Goal: Task Accomplishment & Management: Complete application form

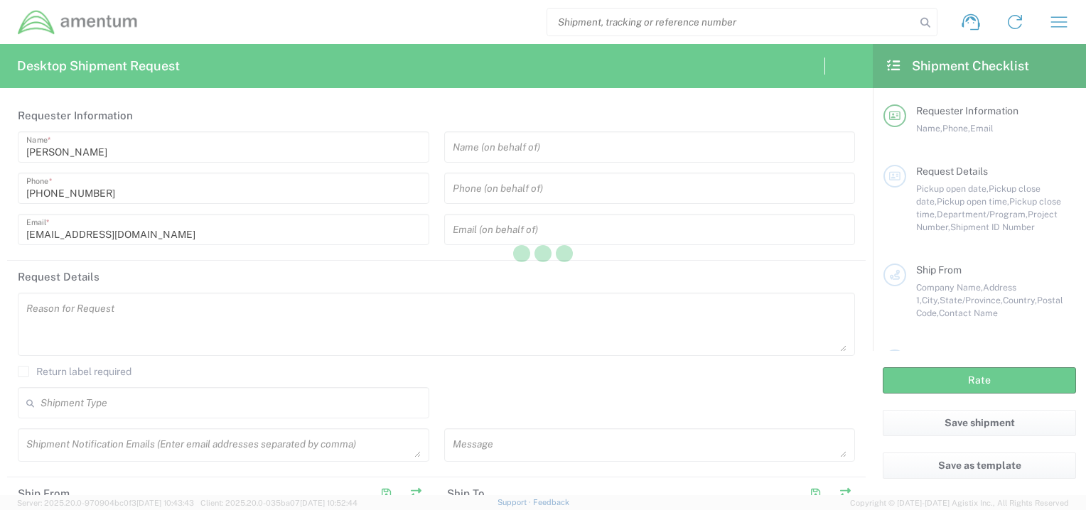
type input "[GEOGRAPHIC_DATA]"
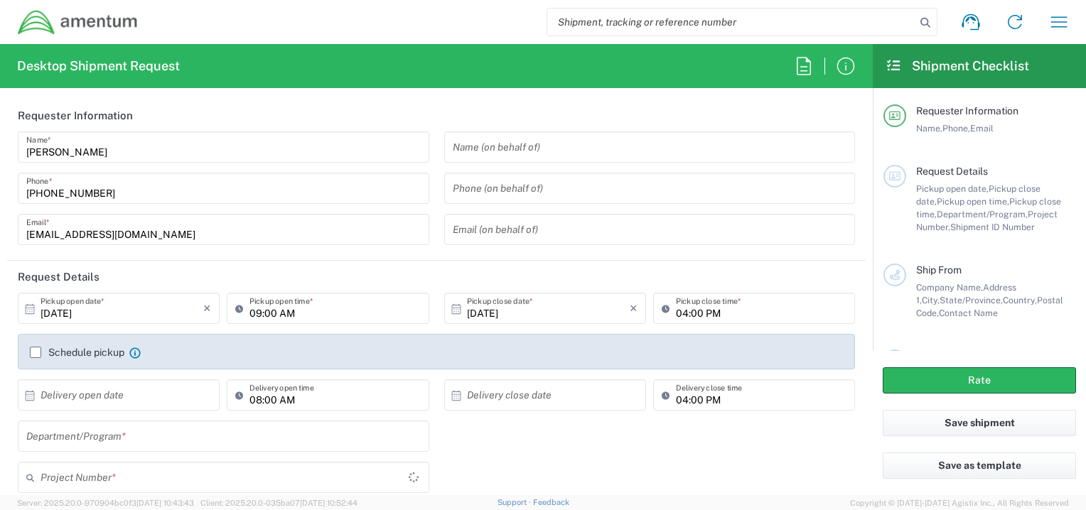
type input "OCCP.100054.00000"
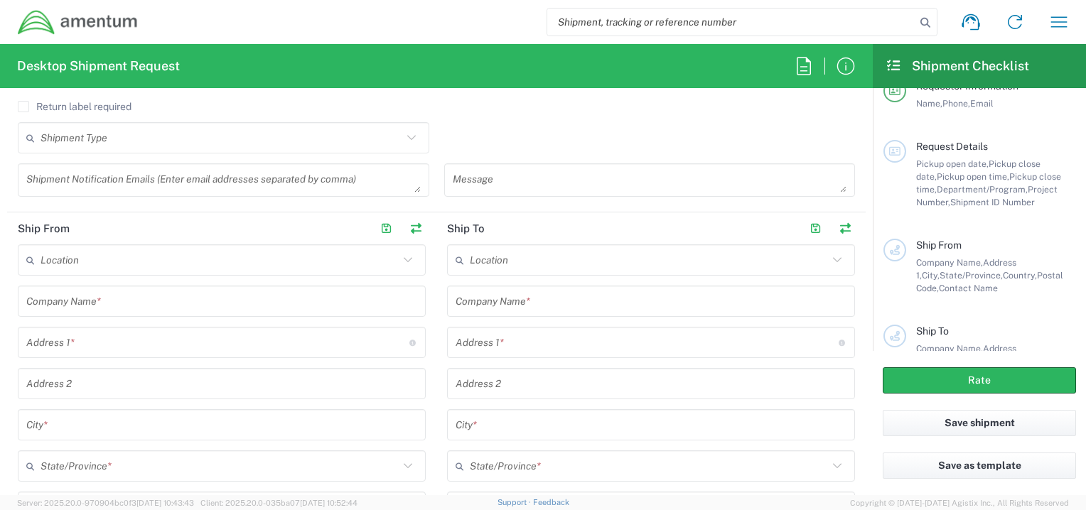
scroll to position [530, 0]
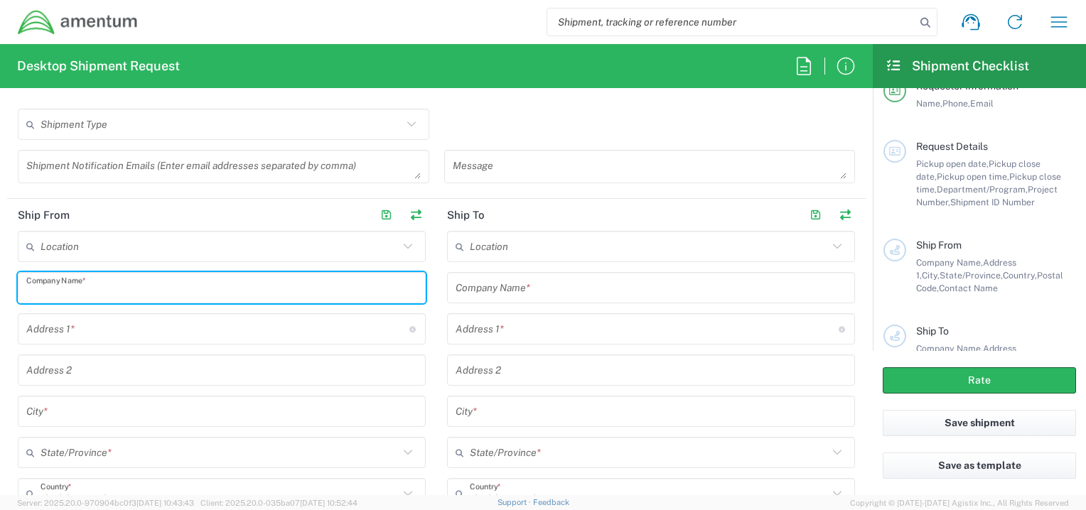
click at [142, 292] on input "text" at bounding box center [221, 288] width 391 height 25
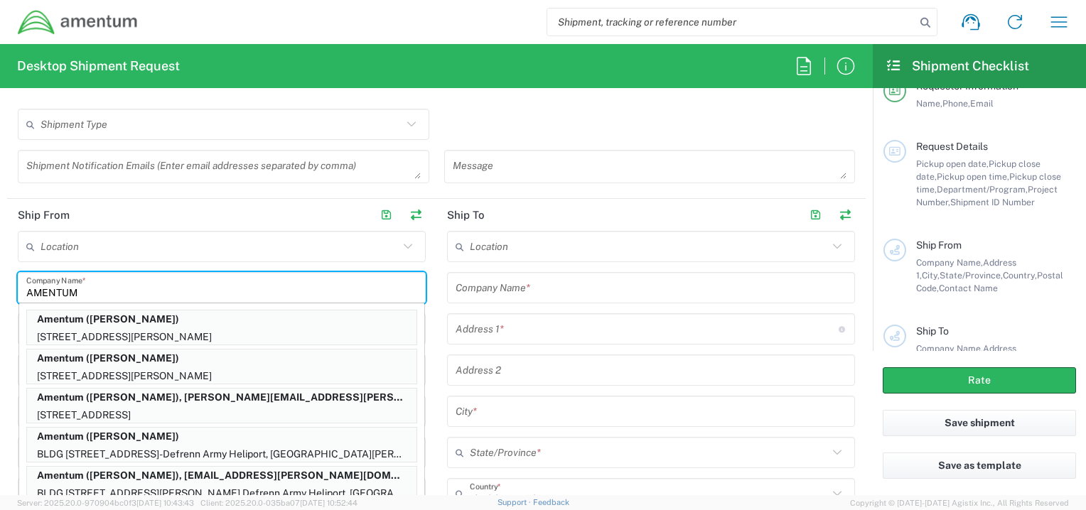
scroll to position [551, 0]
click at [394, 280] on input "AMENTUM" at bounding box center [221, 288] width 391 height 25
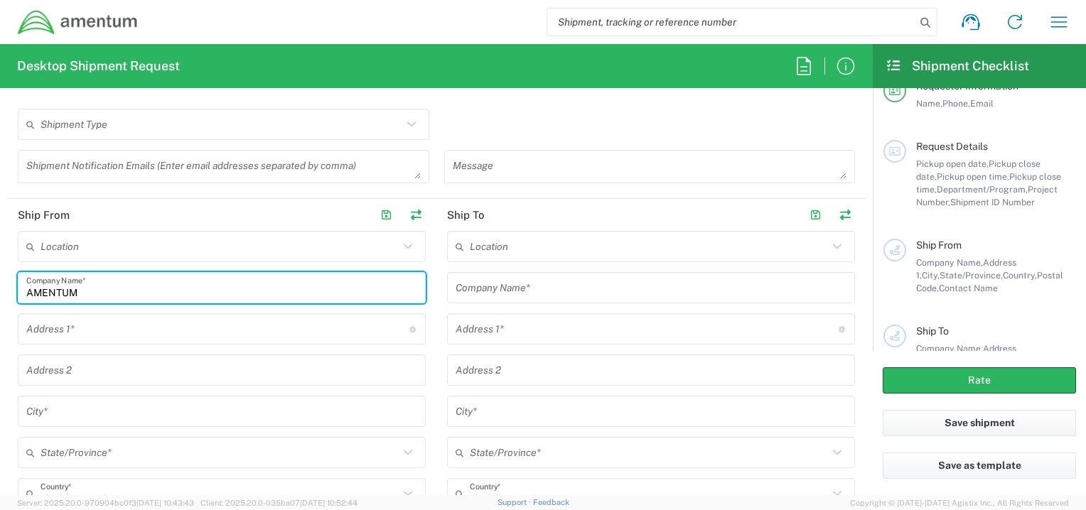
type input "AMENTUM"
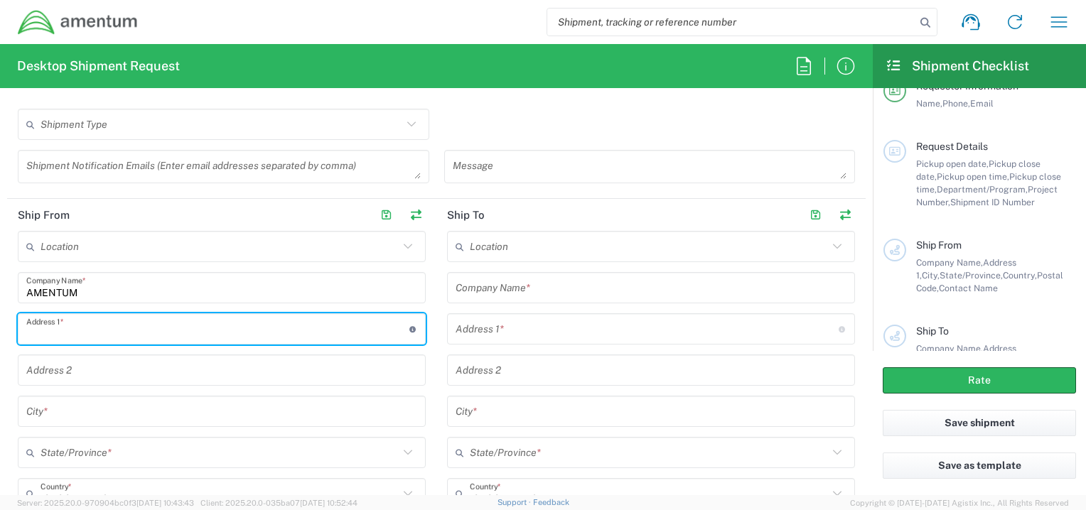
click at [33, 336] on input "text" at bounding box center [217, 329] width 383 height 25
type input "20501 Seneca Meadows PW"
type input "veronavc@gmail.com"
type input "Suite 200"
type input "Germentown"
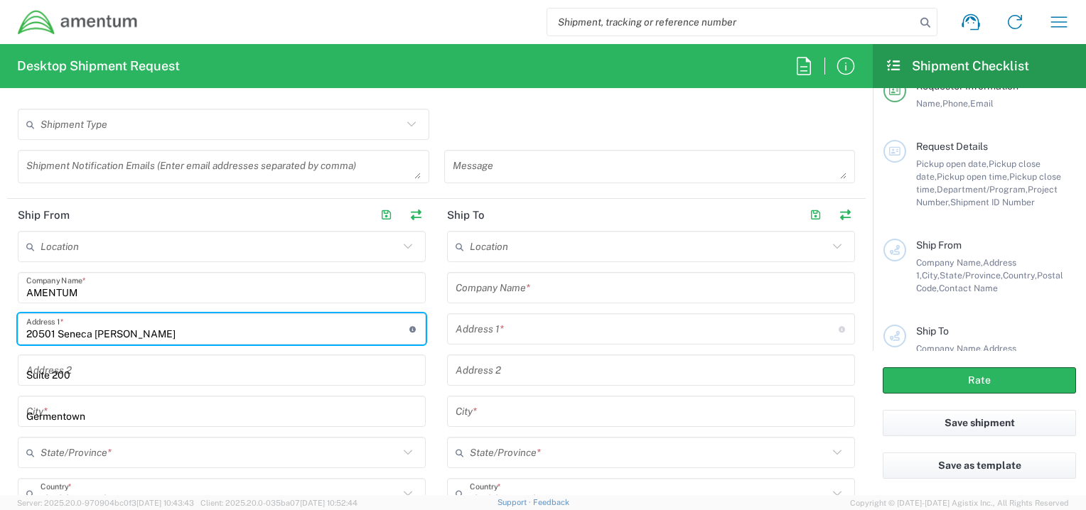
type input "[US_STATE]"
type input "20876"
type input "3019443100"
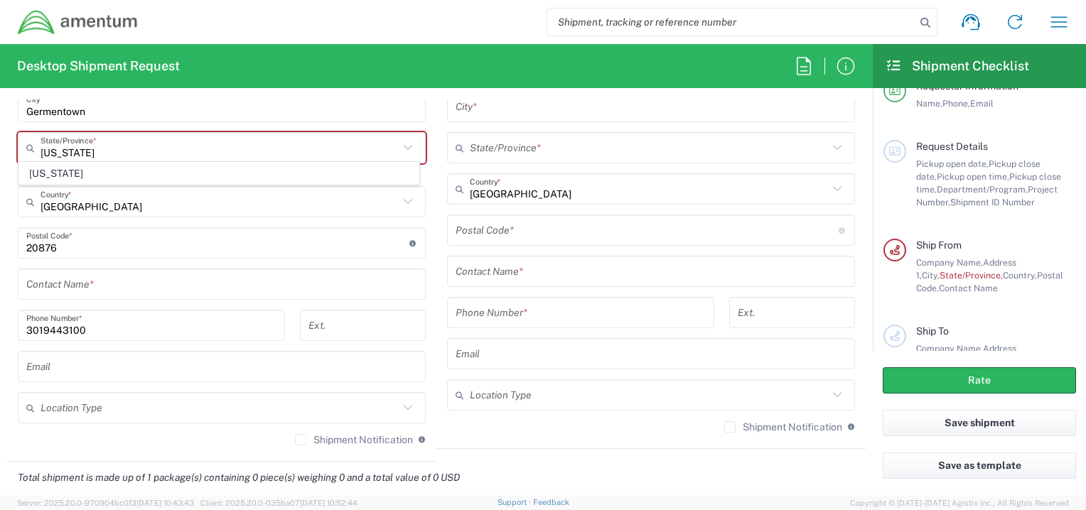
scroll to position [845, 0]
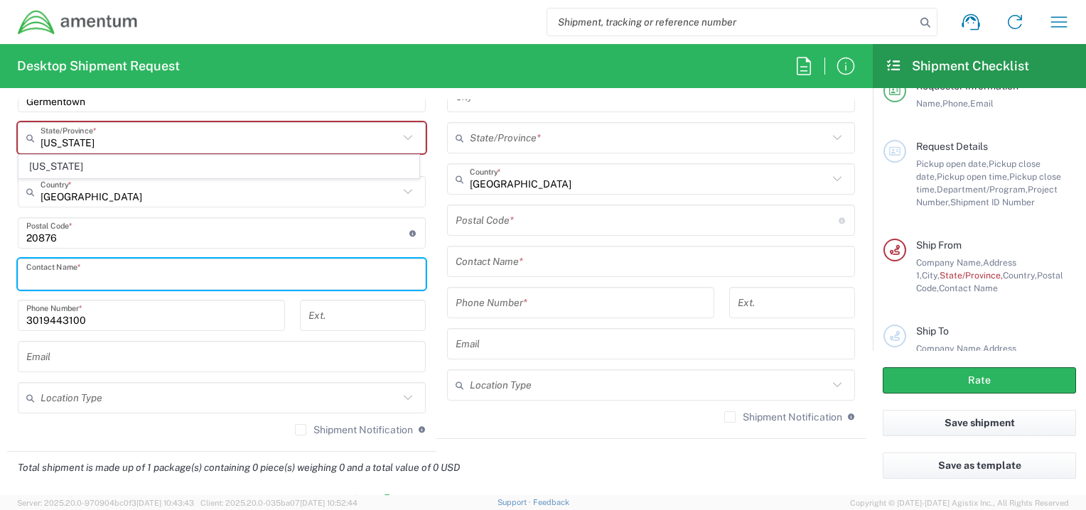
click at [45, 273] on input "text" at bounding box center [221, 274] width 391 height 25
click at [117, 276] on input "VERONA ABROWN" at bounding box center [221, 274] width 391 height 25
type input "V"
type input "v"
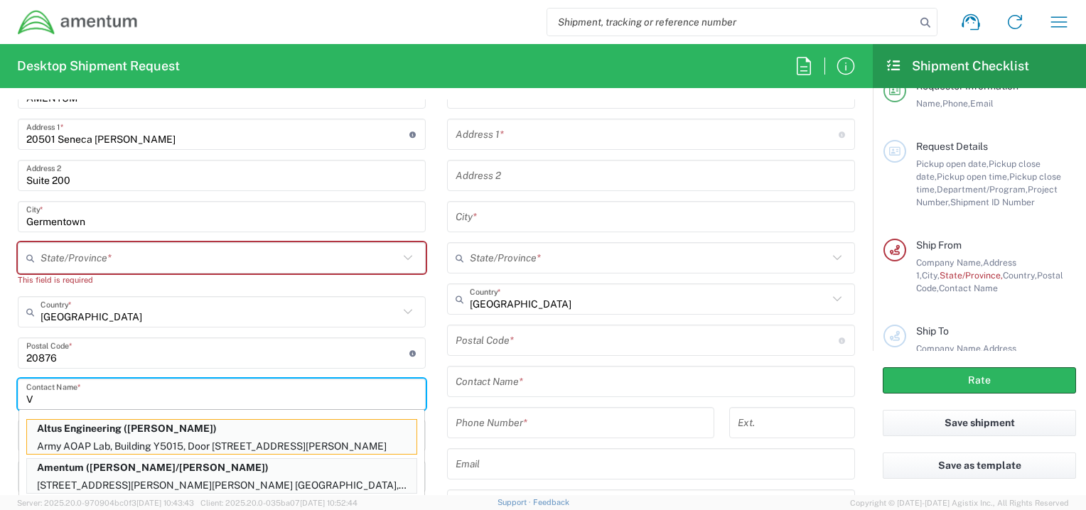
scroll to position [721, 0]
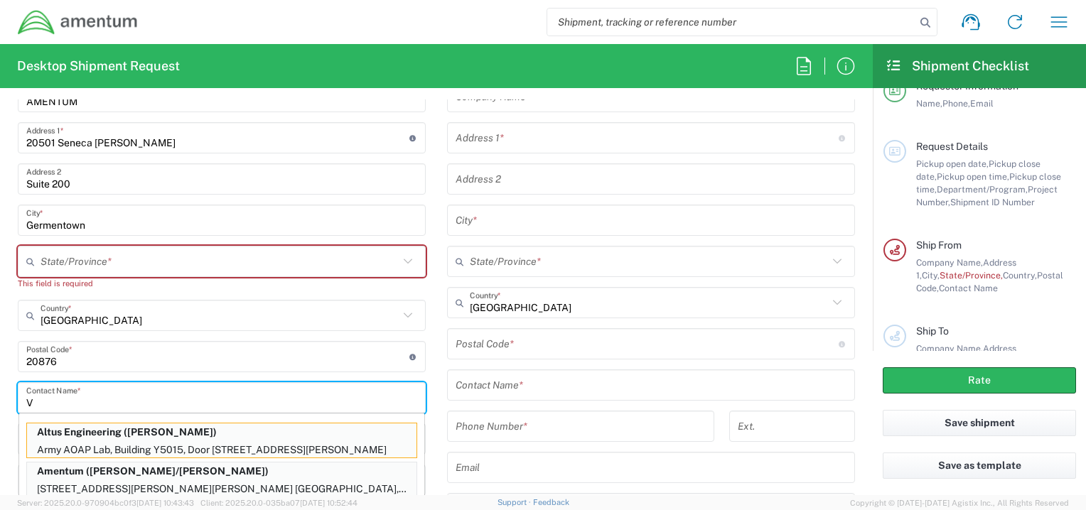
type input "V"
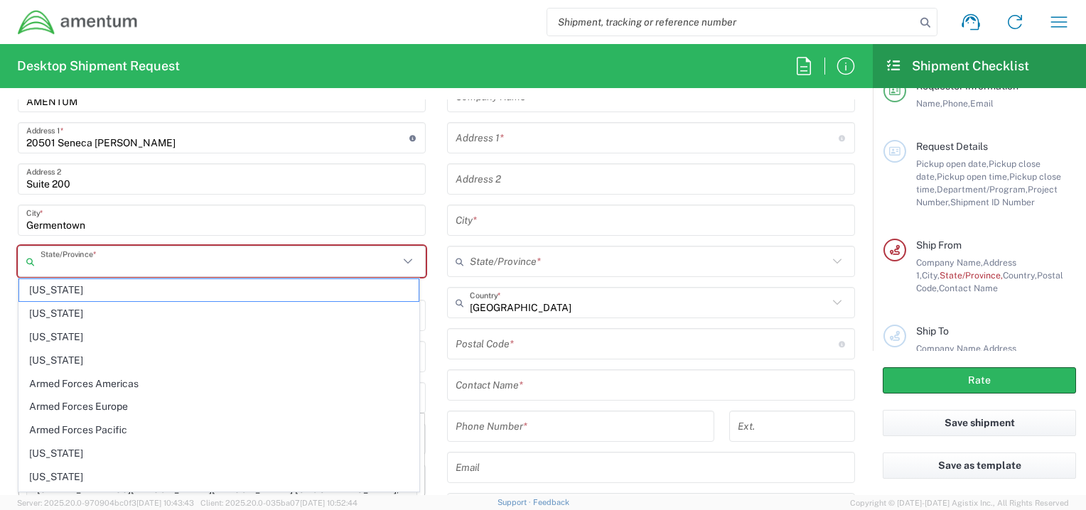
click at [57, 259] on input "text" at bounding box center [220, 261] width 358 height 25
click at [129, 264] on input "m" at bounding box center [220, 261] width 358 height 25
click at [401, 259] on icon at bounding box center [408, 261] width 18 height 18
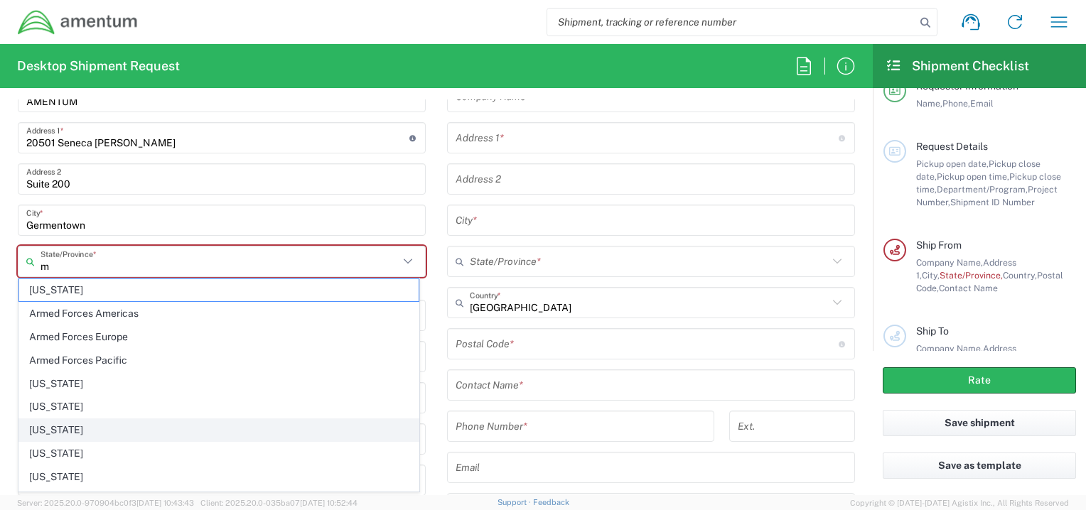
click at [75, 426] on span "[US_STATE]" at bounding box center [218, 430] width 399 height 22
type input "[US_STATE]"
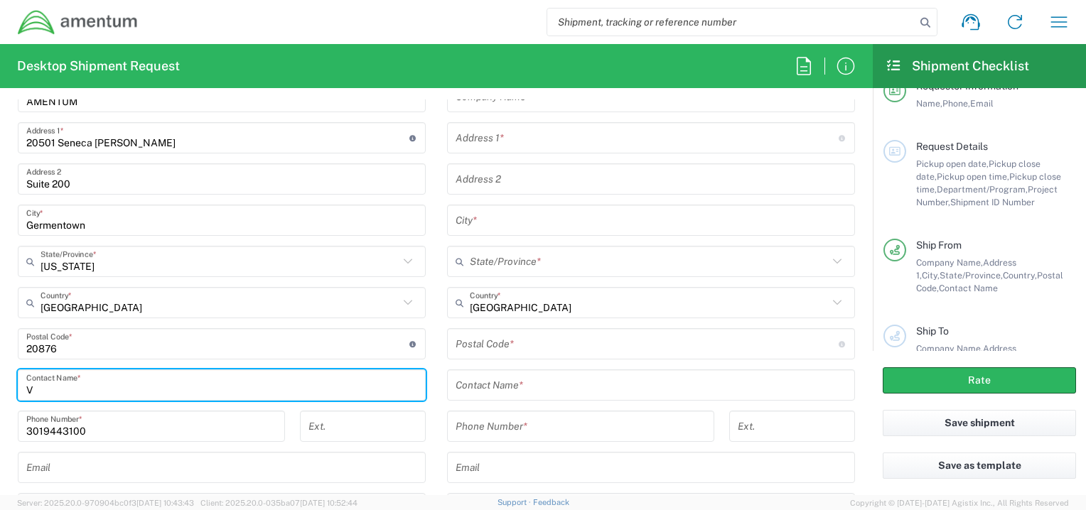
click at [45, 387] on input "V" at bounding box center [221, 385] width 391 height 25
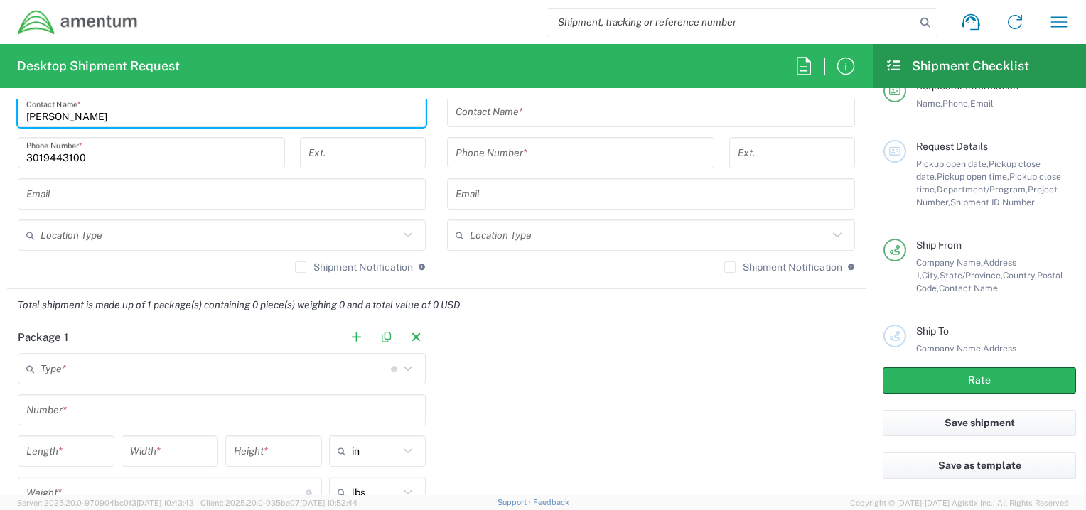
scroll to position [1004, 0]
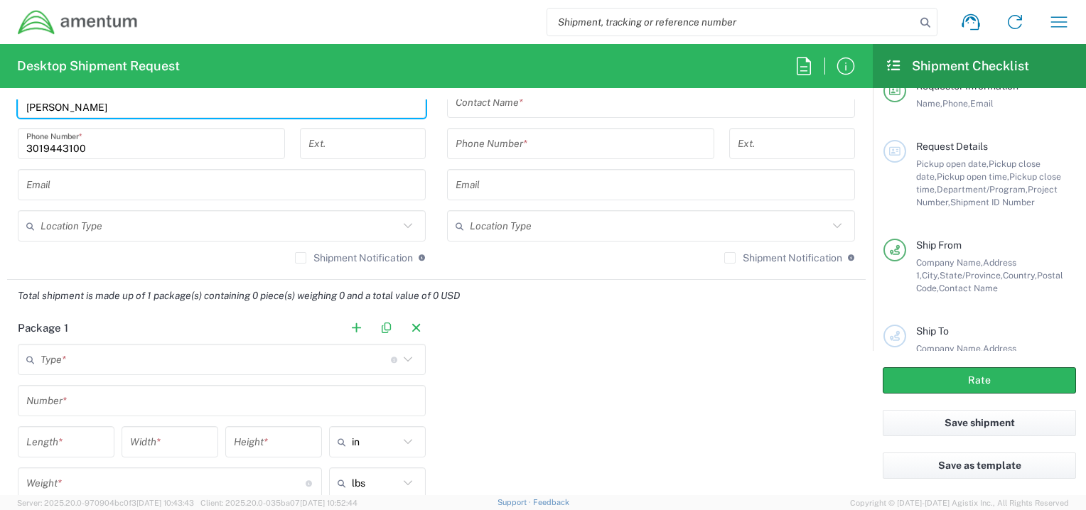
type input "[PERSON_NAME]"
click at [404, 359] on icon at bounding box center [408, 359] width 18 height 18
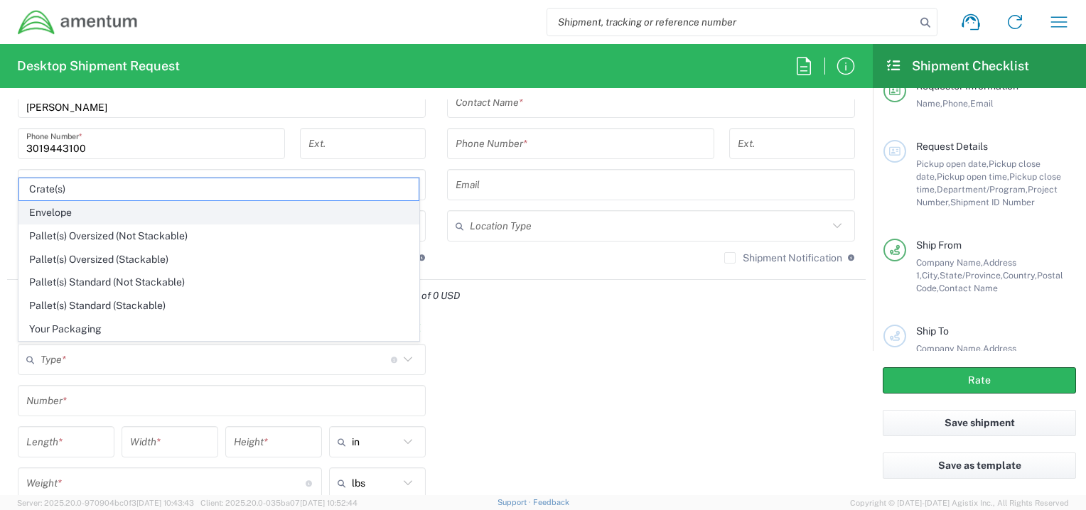
click at [41, 211] on span "Envelope" at bounding box center [218, 213] width 399 height 22
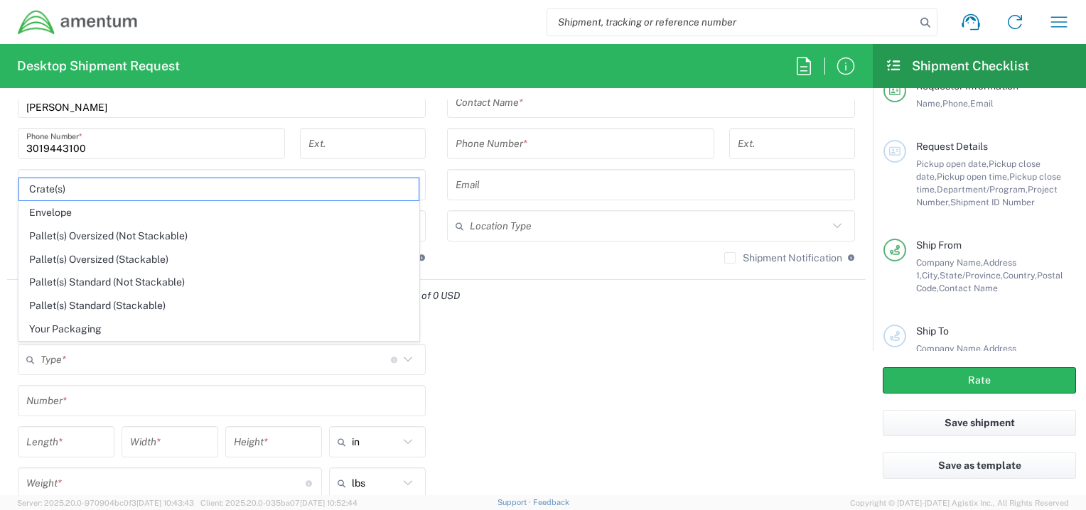
type input "Envelope"
type input "1"
type input "9.5"
type input "12.5"
type input "0.25"
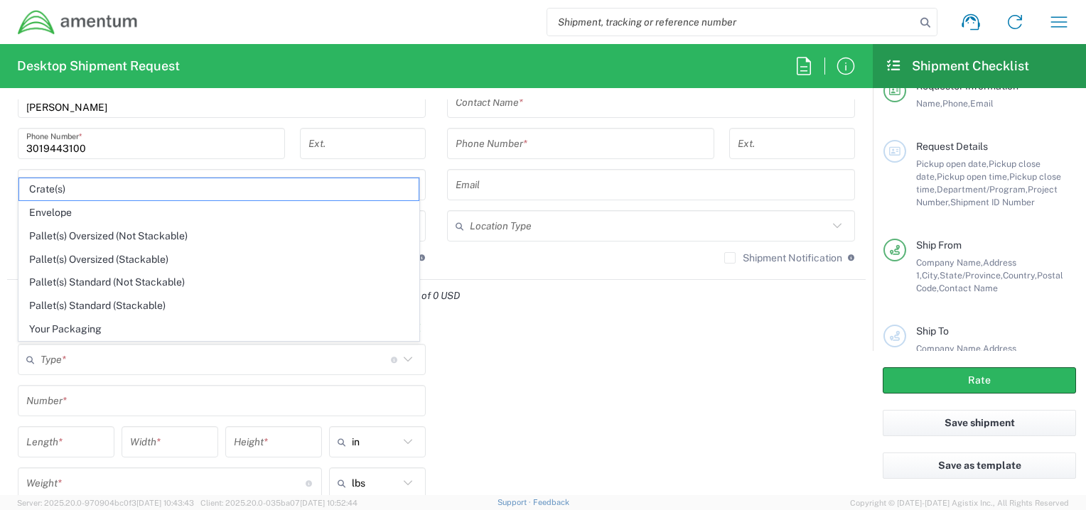
type input "1"
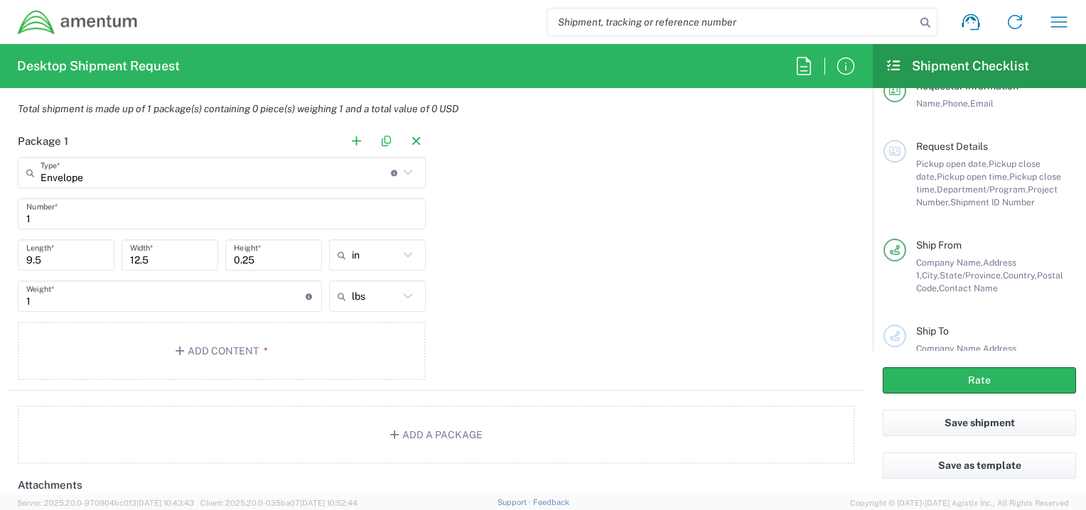
scroll to position [1197, 0]
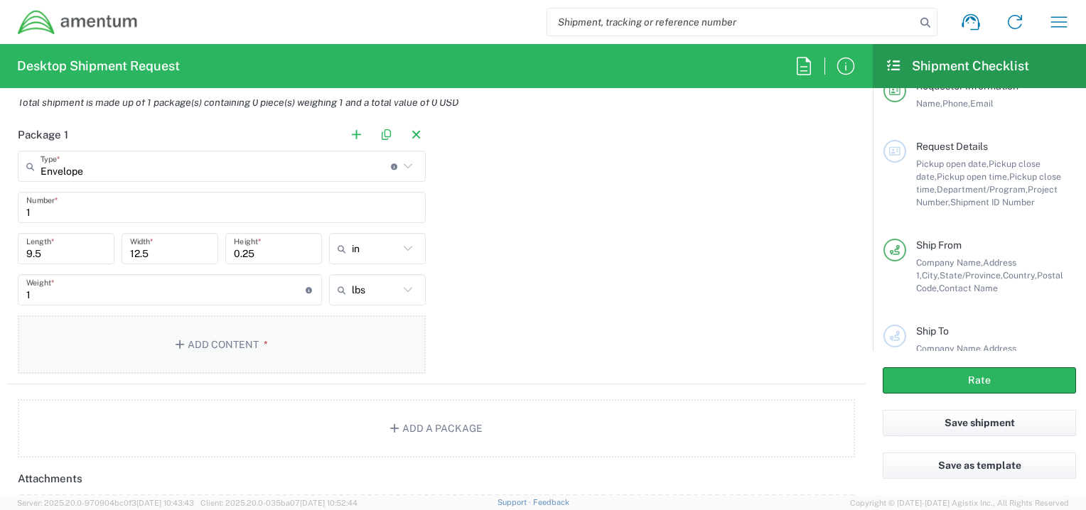
click at [222, 340] on button "Add Content *" at bounding box center [222, 344] width 408 height 58
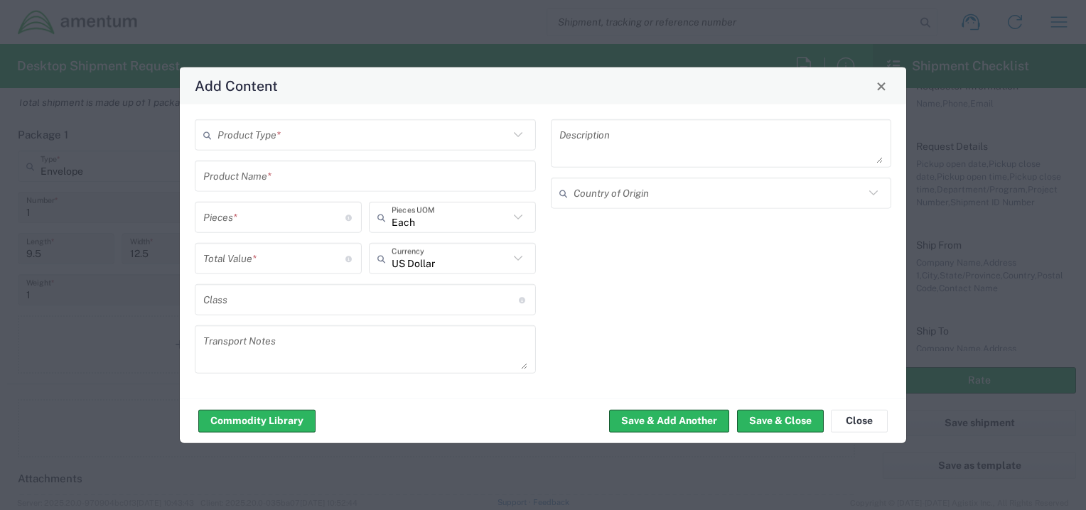
click at [517, 136] on icon at bounding box center [517, 134] width 9 height 5
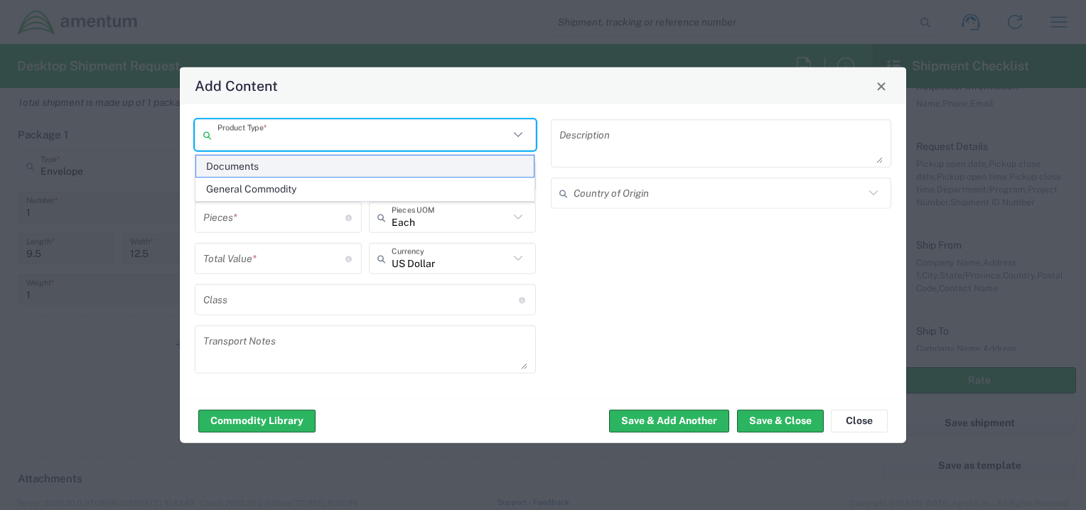
click at [301, 168] on span "Documents" at bounding box center [365, 167] width 338 height 22
type input "Documents"
type input "1"
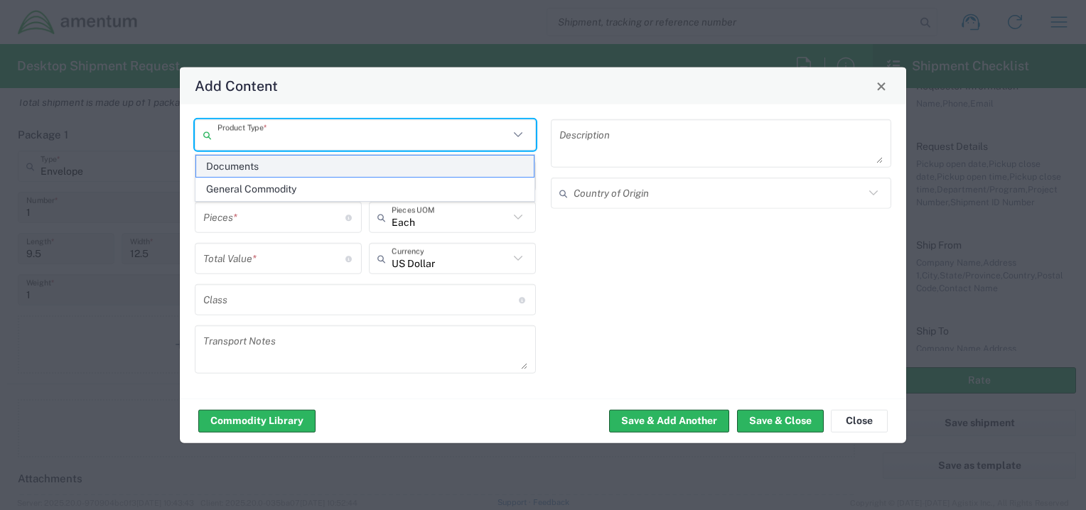
type textarea "Documents"
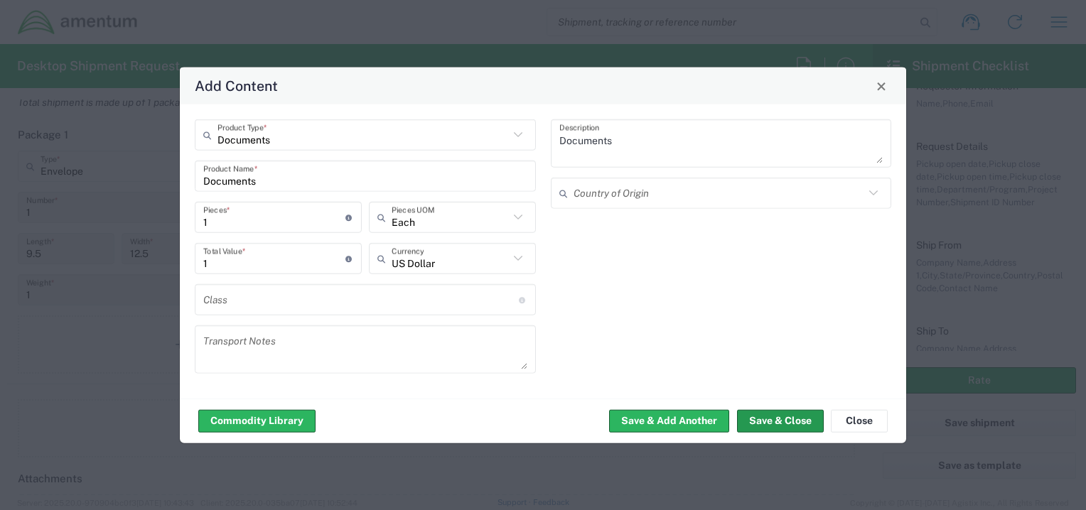
click at [767, 423] on button "Save & Close" at bounding box center [780, 420] width 87 height 23
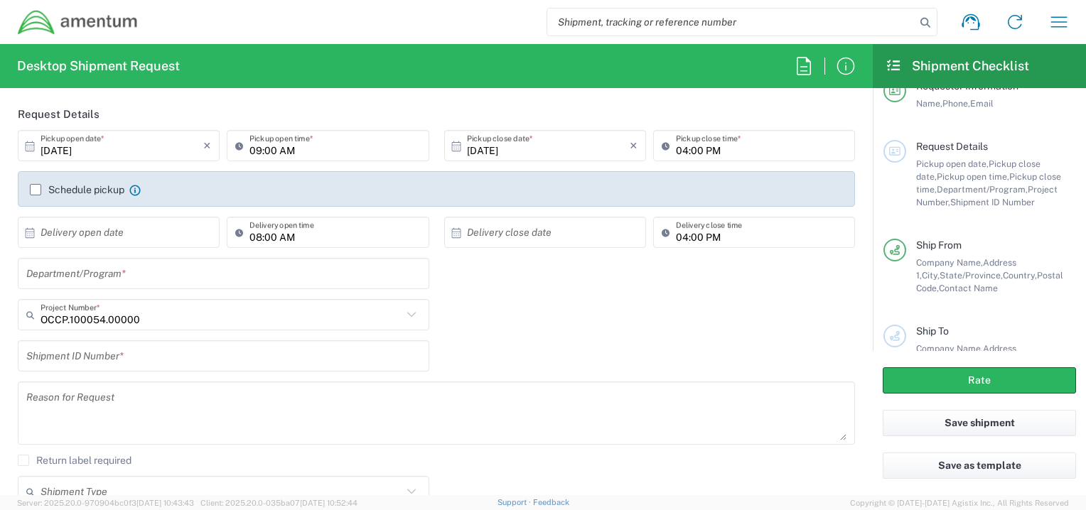
scroll to position [159, 0]
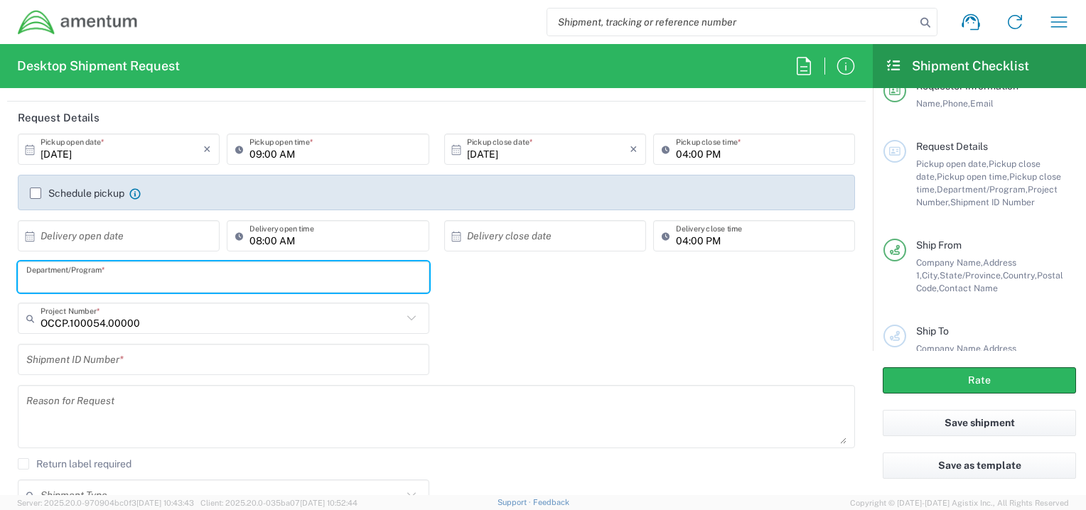
click at [155, 279] on input "text" at bounding box center [223, 277] width 394 height 25
type input "P"
click at [72, 281] on input "Workers compensation" at bounding box center [223, 277] width 394 height 25
type input "Workers Compensation"
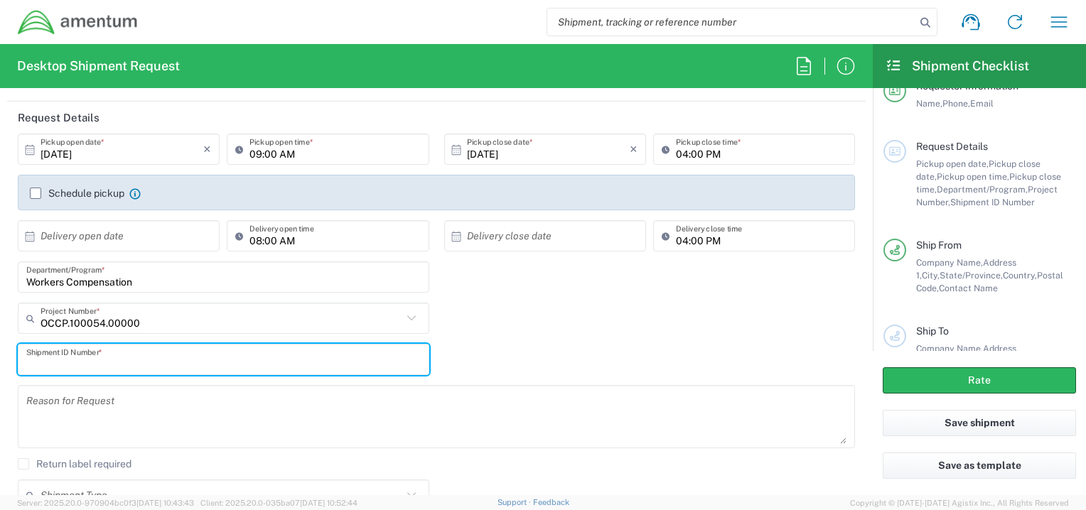
click at [123, 358] on input "text" at bounding box center [223, 359] width 394 height 25
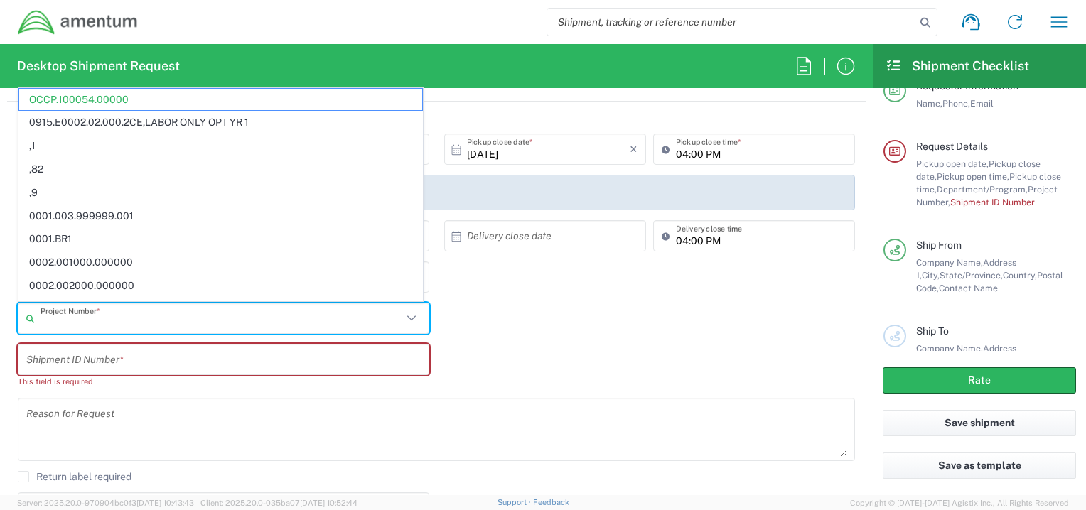
click at [136, 322] on input "text" at bounding box center [222, 318] width 362 height 25
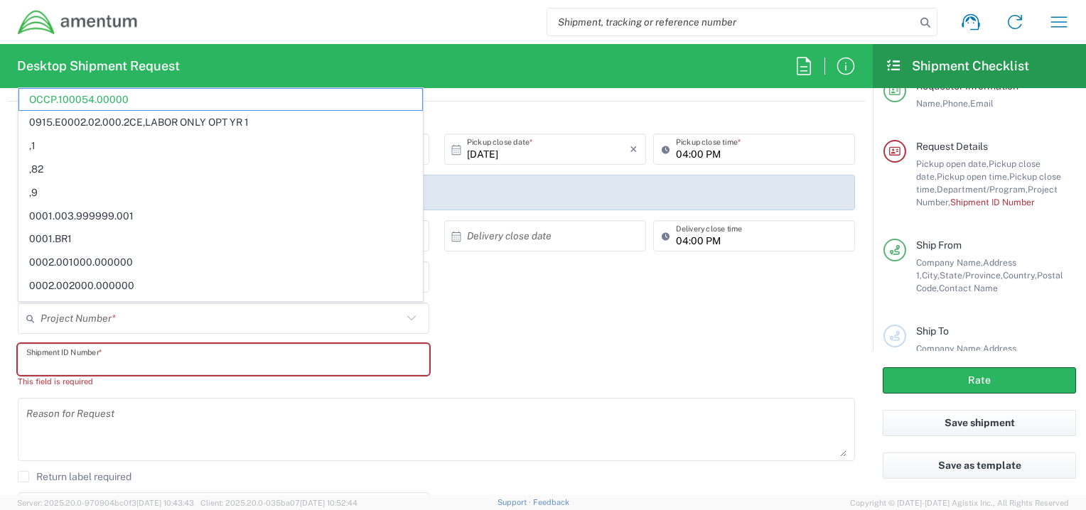
click at [136, 361] on input "text" at bounding box center [223, 359] width 394 height 25
type input "OCCP.100054.00000"
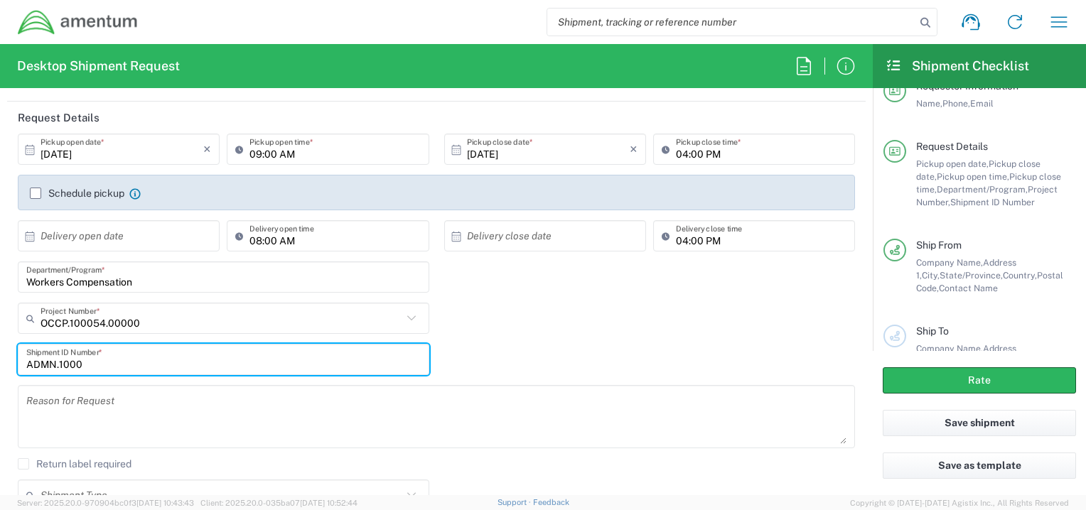
click at [88, 362] on input "ADMN.1000" at bounding box center [223, 359] width 394 height 25
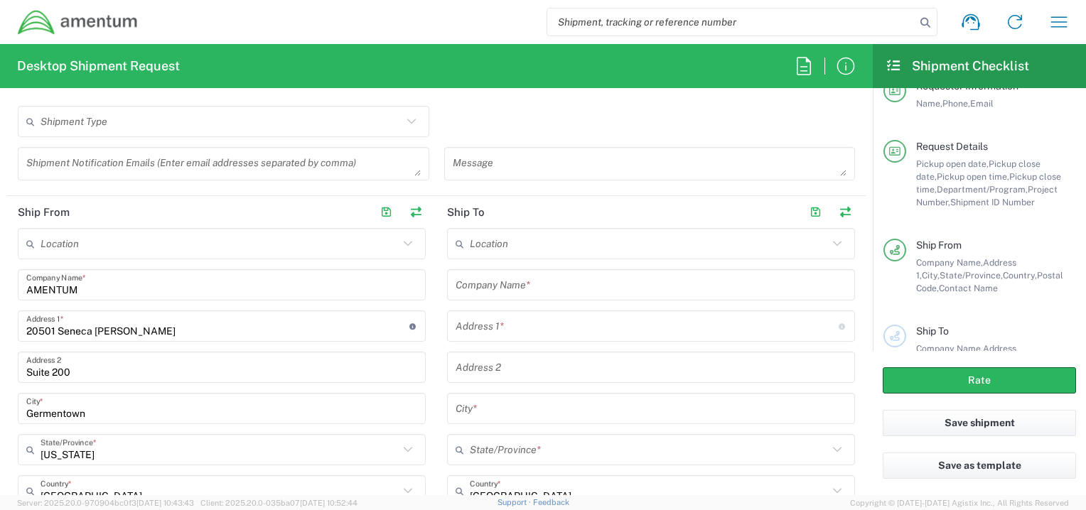
scroll to position [526, 0]
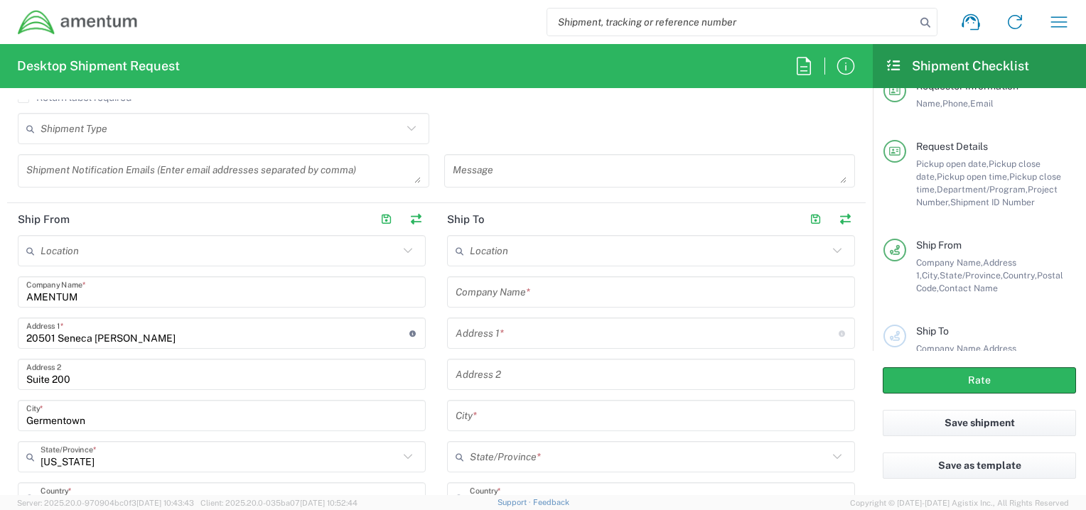
type input "ADMN. 100097.HSEX"
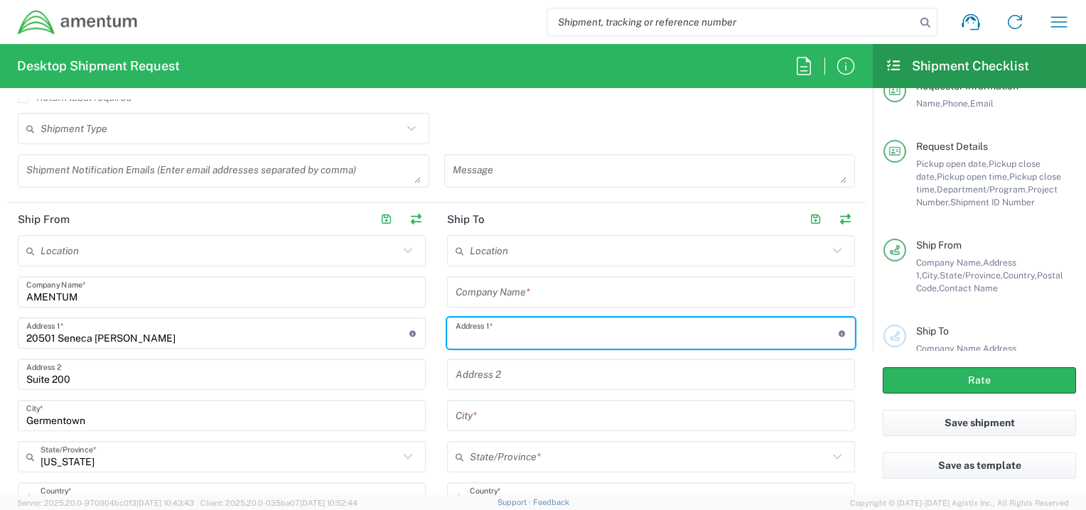
click at [498, 330] on input "text" at bounding box center [646, 333] width 383 height 25
type input "Amentum"
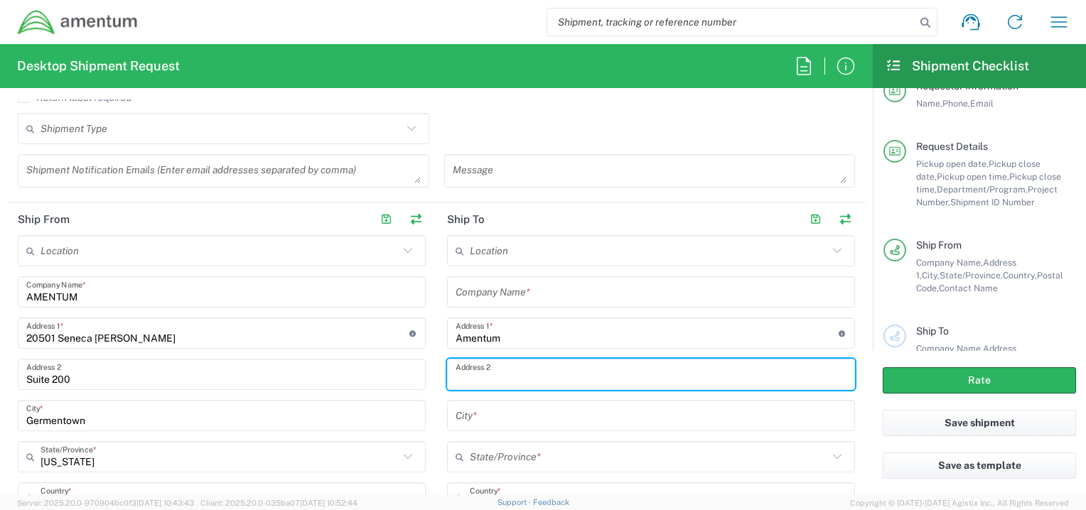
click at [458, 373] on input "text" at bounding box center [650, 374] width 391 height 25
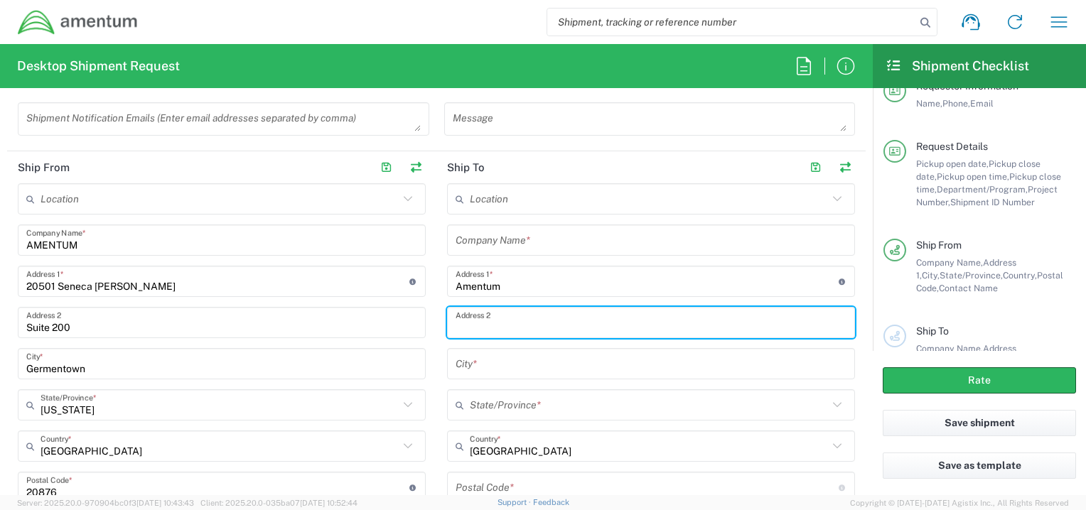
scroll to position [588, 0]
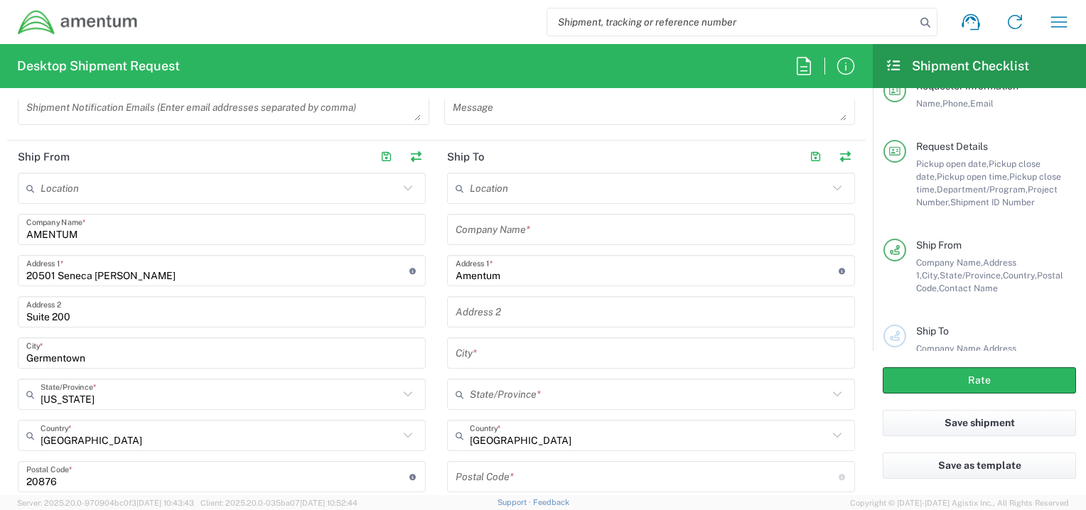
click at [461, 311] on input "text" at bounding box center [650, 312] width 391 height 25
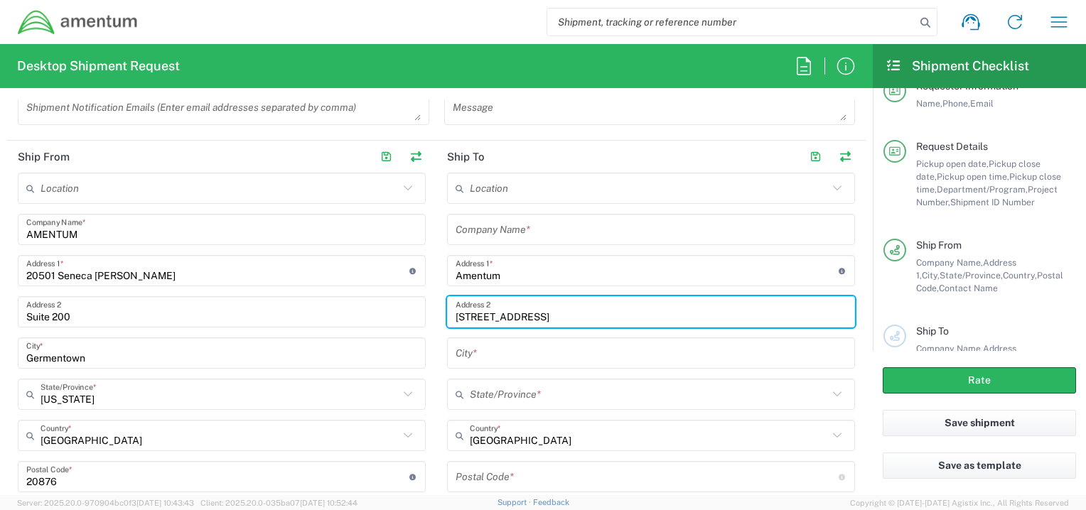
type input "13500 Heritage Pkwy"
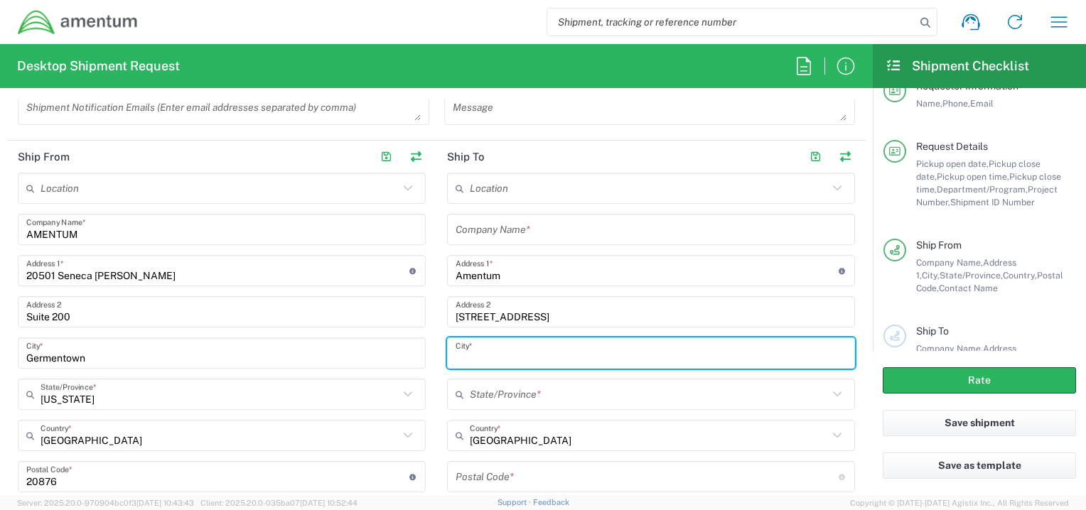
click at [473, 357] on input "text" at bounding box center [650, 353] width 391 height 25
type input "Ft Worth"
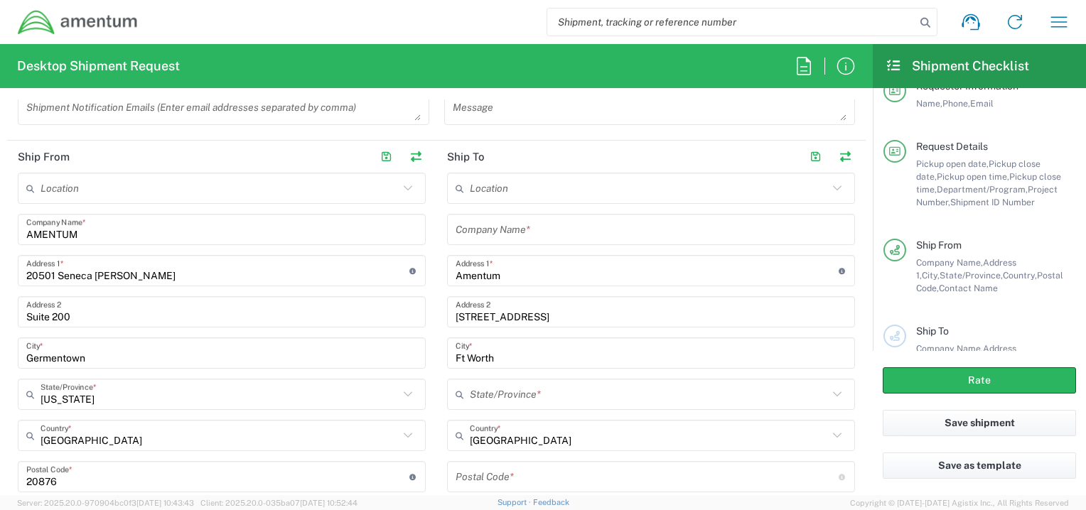
click at [828, 393] on icon at bounding box center [837, 394] width 18 height 18
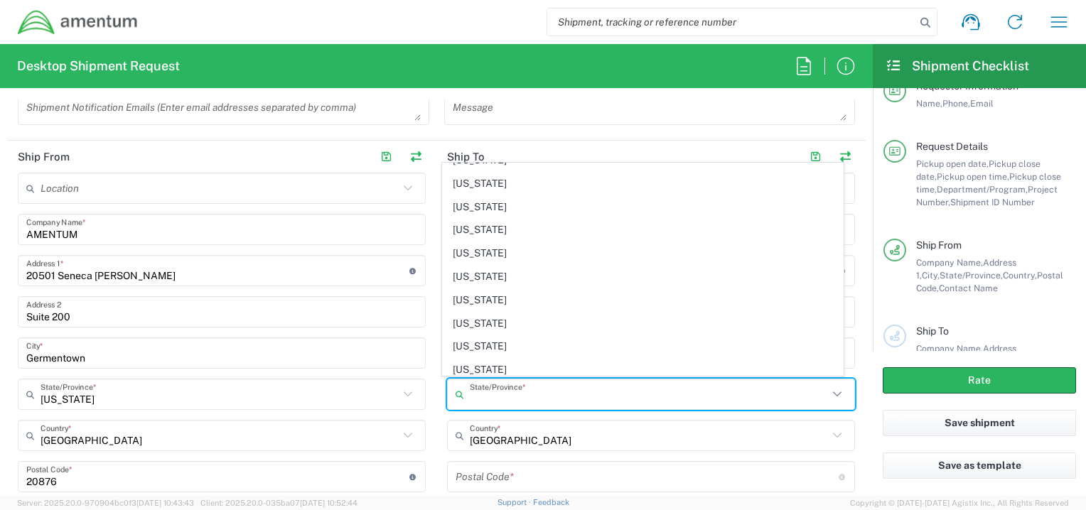
scroll to position [928, 0]
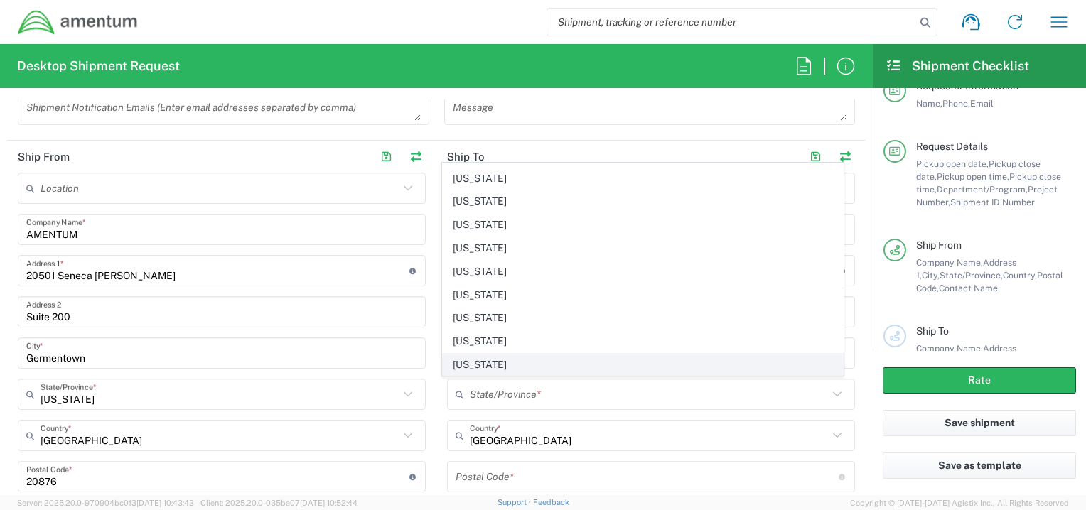
click at [514, 357] on span "[US_STATE]" at bounding box center [642, 365] width 399 height 22
type input "[US_STATE]"
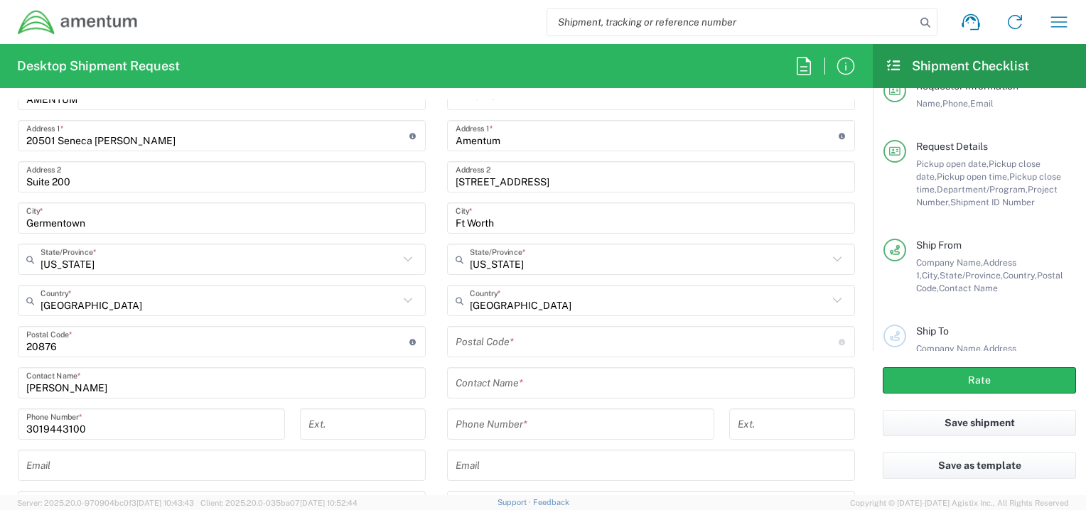
scroll to position [730, 0]
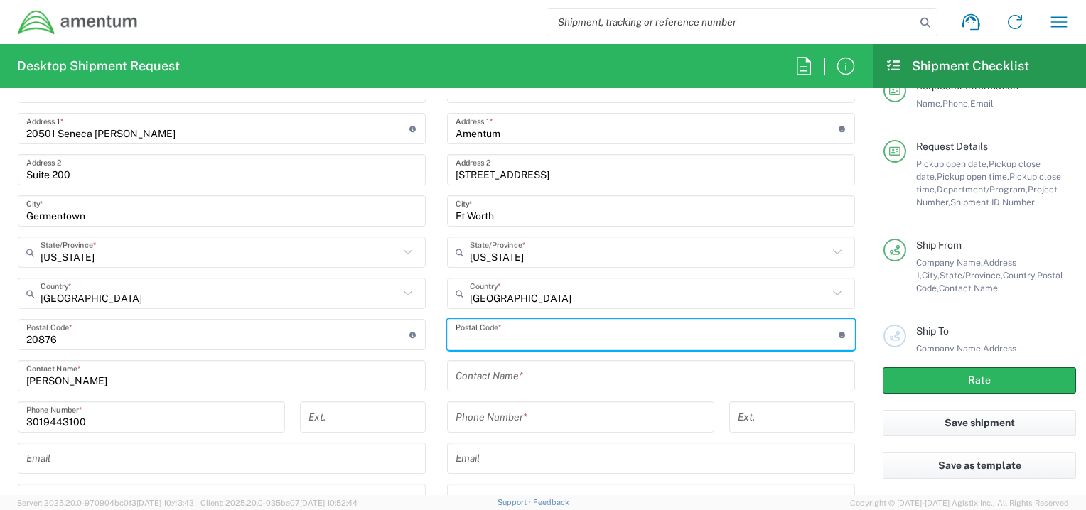
click at [509, 333] on input "undefined" at bounding box center [646, 335] width 383 height 25
type input "76177"
type input "Amentum"
type input "3466943901"
type input "76177"
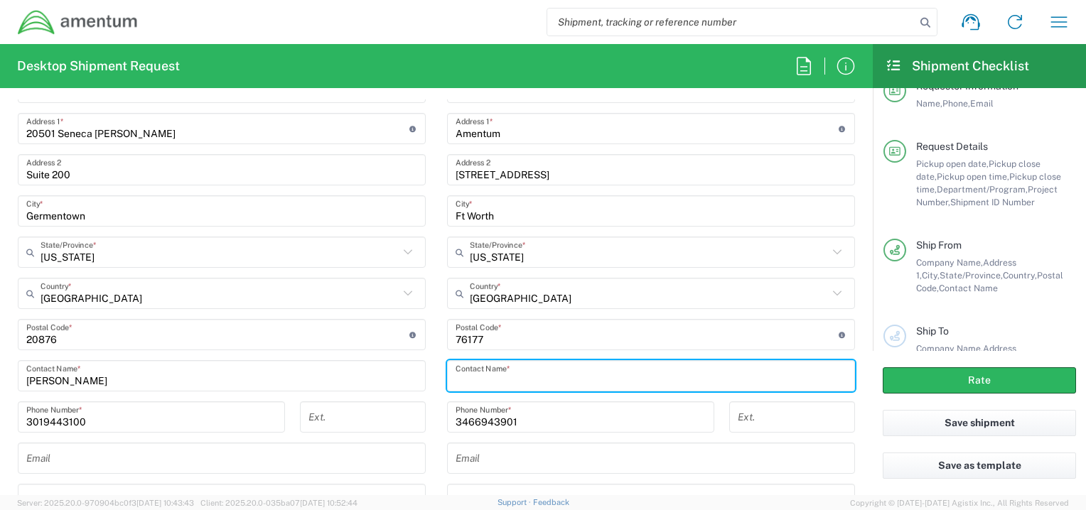
click at [483, 374] on input "text" at bounding box center [650, 376] width 391 height 25
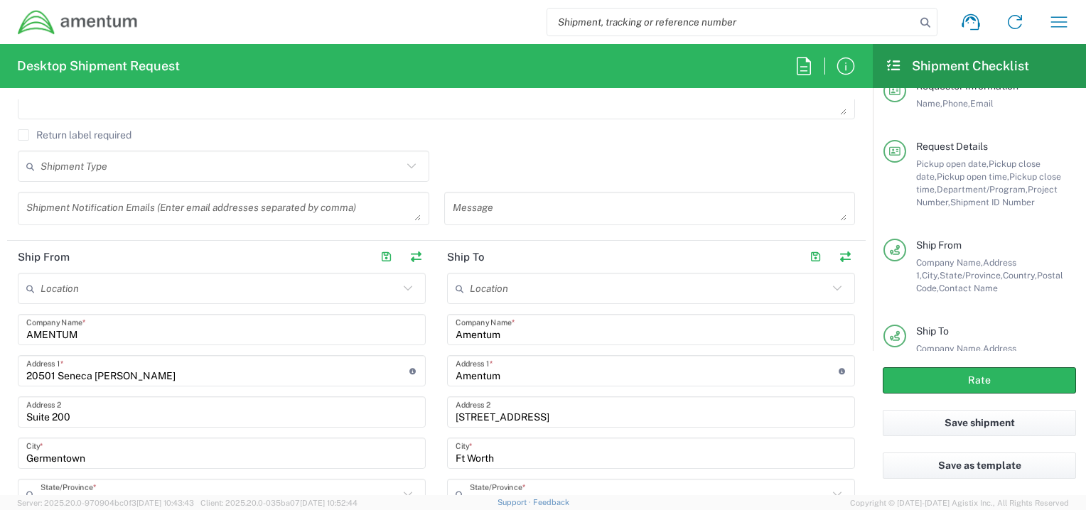
scroll to position [475, 0]
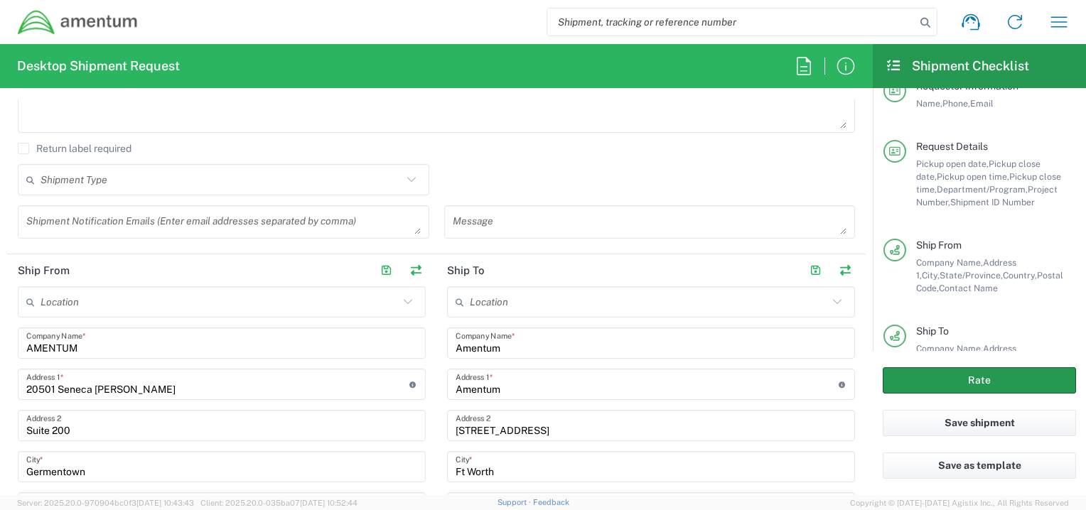
type input "BJ Heinrich"
click at [979, 384] on button "Rate" at bounding box center [979, 380] width 193 height 26
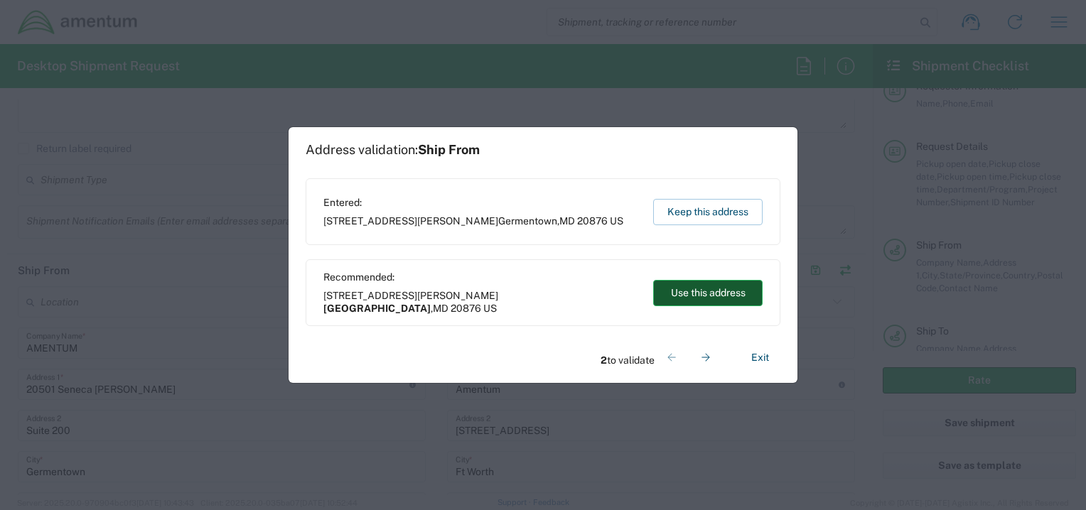
click at [720, 295] on button "Use this address" at bounding box center [707, 293] width 109 height 26
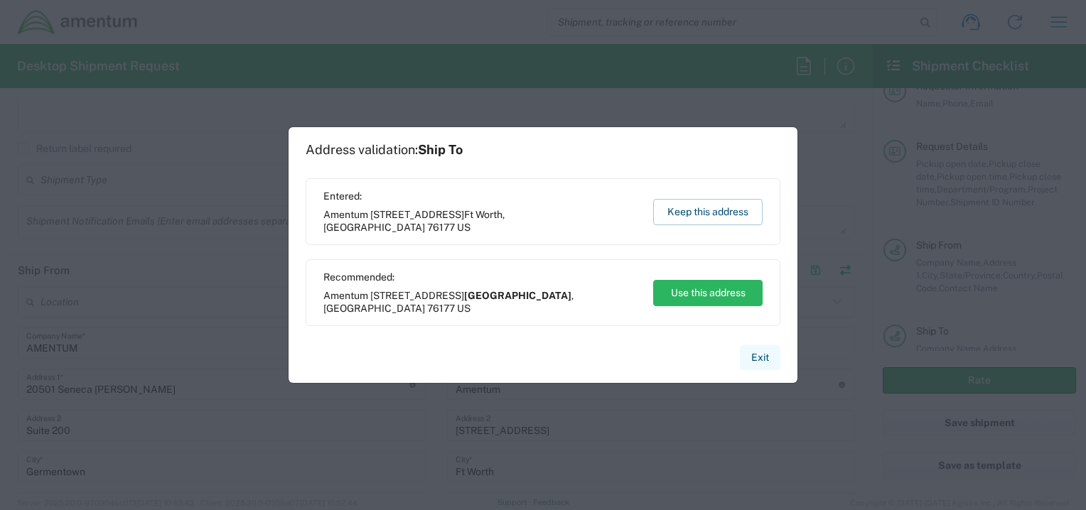
click at [756, 360] on button "Exit" at bounding box center [760, 357] width 41 height 25
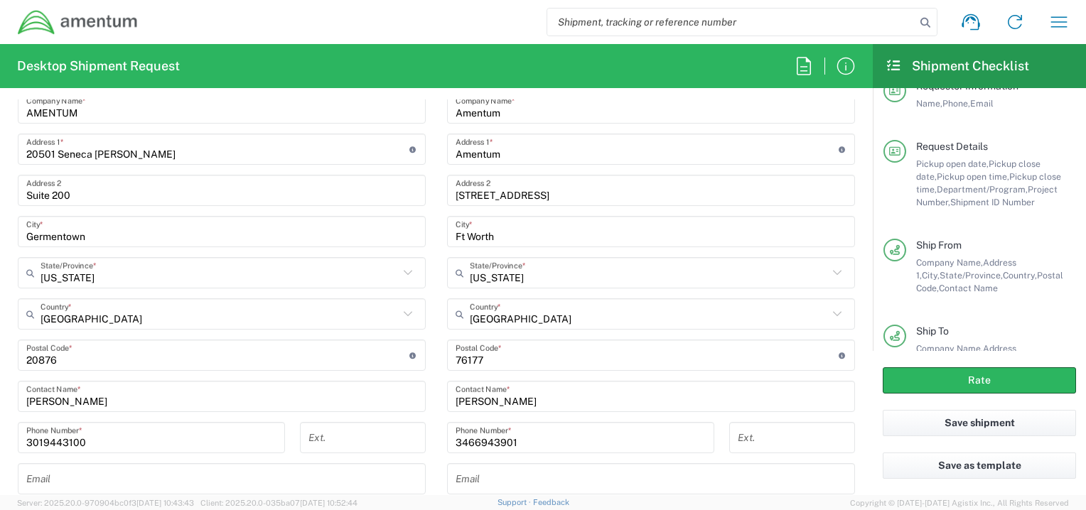
scroll to position [765, 0]
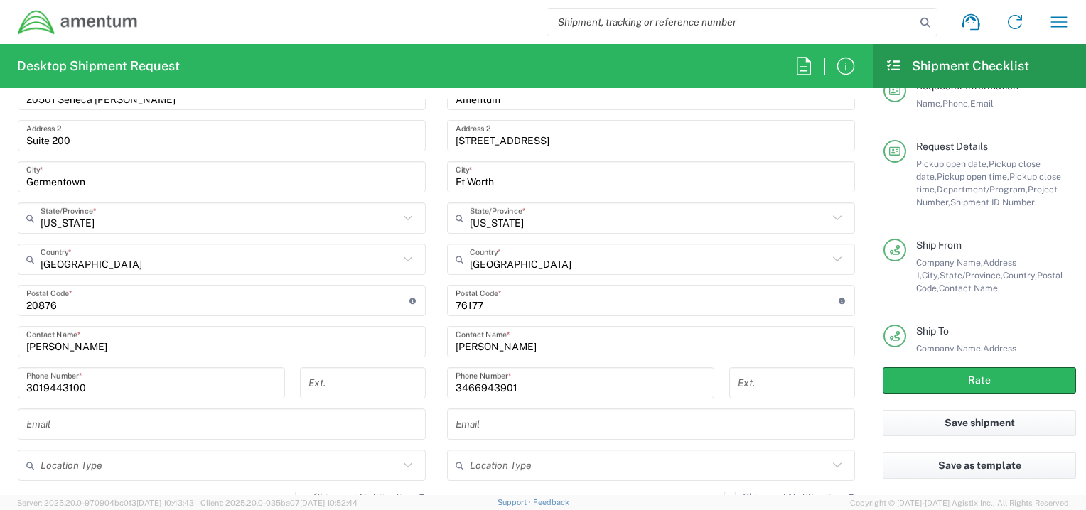
click at [856, 279] on form "Requester Information Verona Brown Name * 301-944-3100 Phone * verona.brown@ame…" at bounding box center [436, 297] width 873 height 396
drag, startPoint x: 856, startPoint y: 279, endPoint x: 855, endPoint y: 293, distance: 14.9
click at [855, 293] on form "Requester Information Verona Brown Name * 301-944-3100 Phone * verona.brown@ame…" at bounding box center [436, 297] width 873 height 396
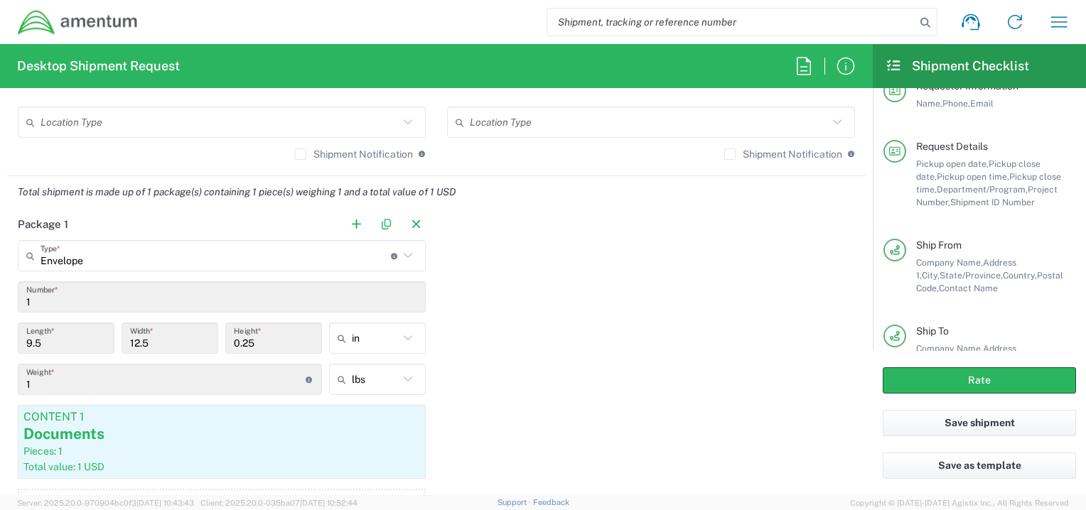
scroll to position [1114, 0]
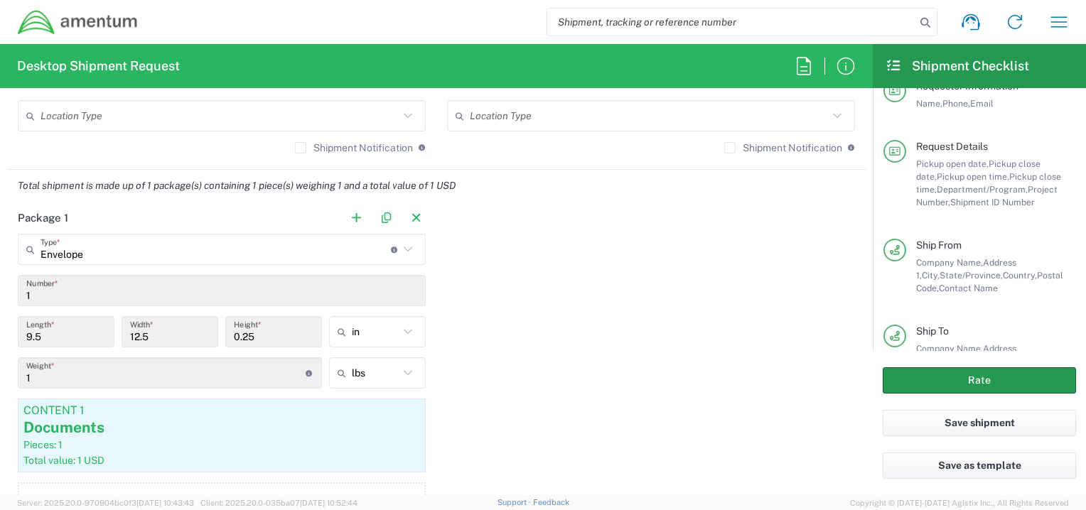
click at [969, 382] on button "Rate" at bounding box center [979, 380] width 193 height 26
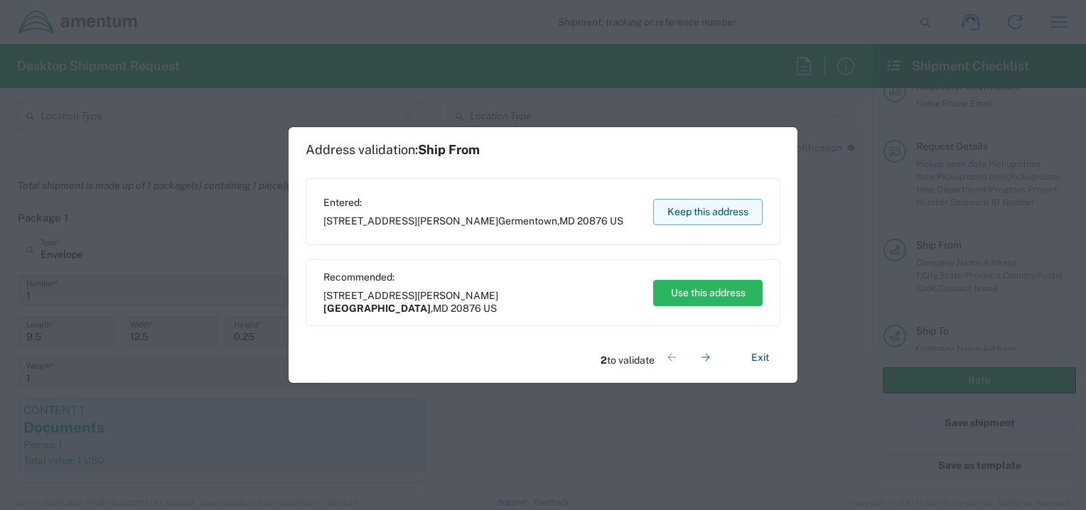
click at [707, 209] on button "Keep this address" at bounding box center [707, 212] width 109 height 26
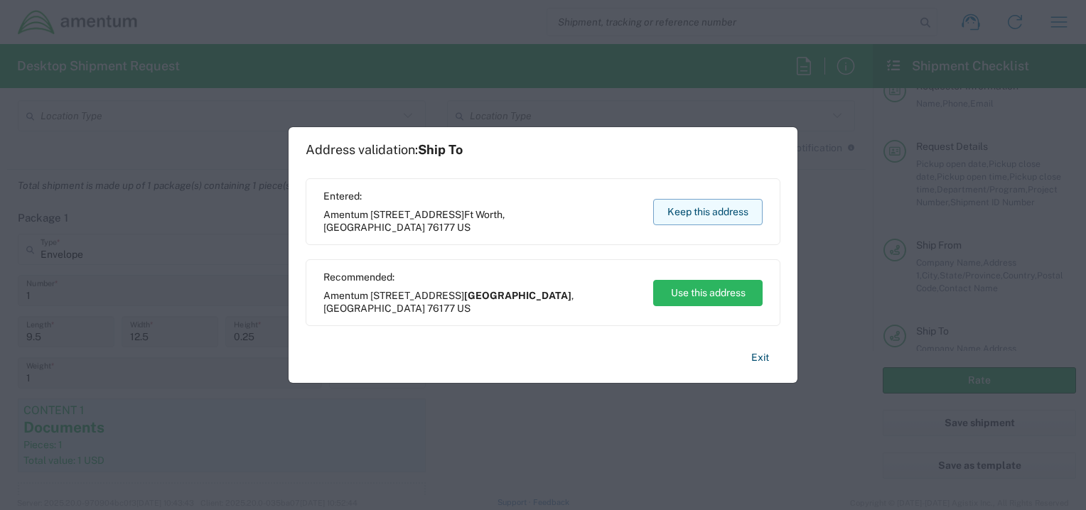
click at [709, 213] on button "Keep this address" at bounding box center [707, 212] width 109 height 26
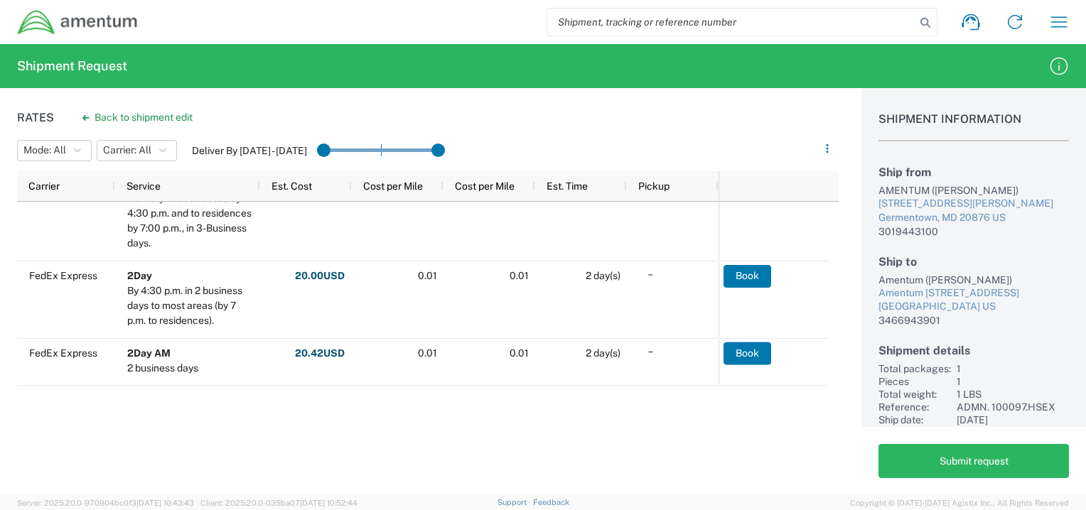
scroll to position [582, 0]
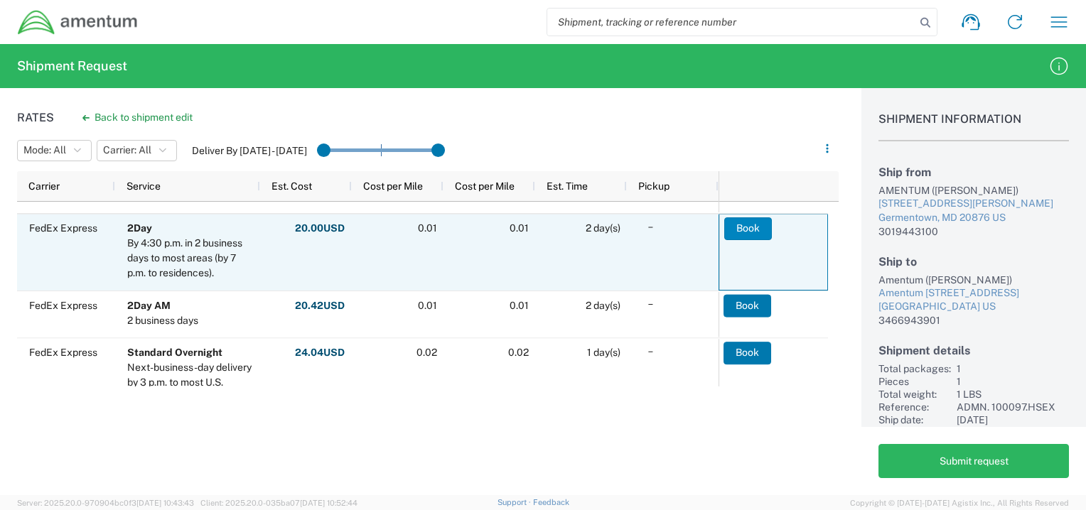
click at [735, 226] on button "Book" at bounding box center [748, 228] width 48 height 23
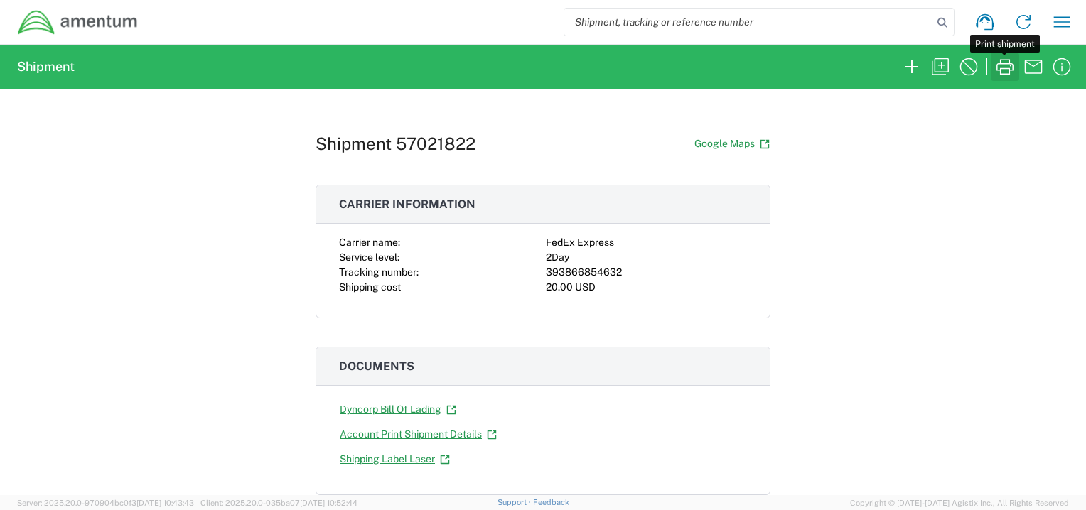
click at [1005, 72] on icon "button" at bounding box center [1004, 66] width 23 height 23
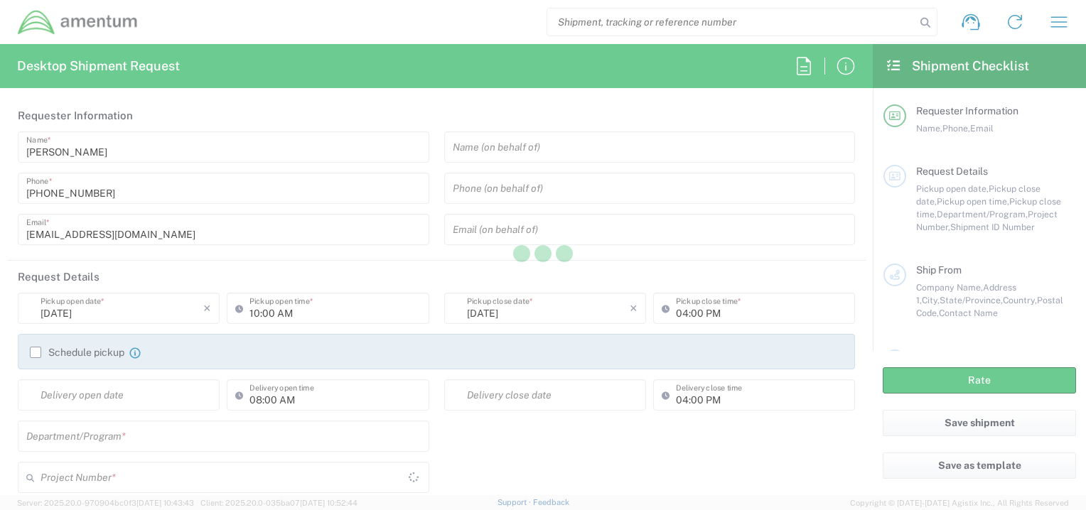
type input "[GEOGRAPHIC_DATA]"
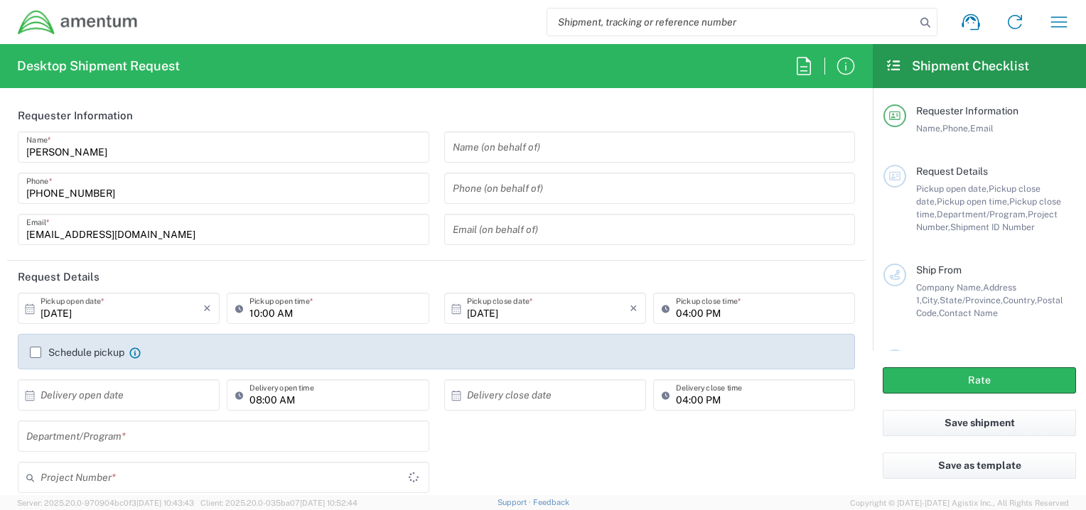
type input "OCCP.100054.00000"
